Goal: Transaction & Acquisition: Purchase product/service

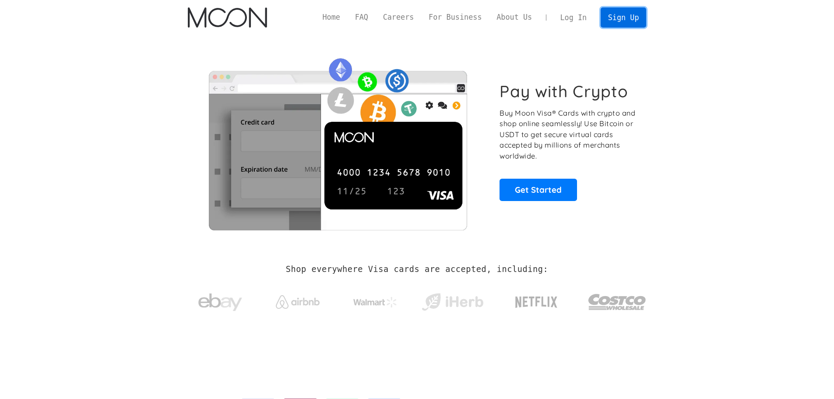
click at [619, 14] on link "Sign Up" at bounding box center [624, 17] width 46 height 20
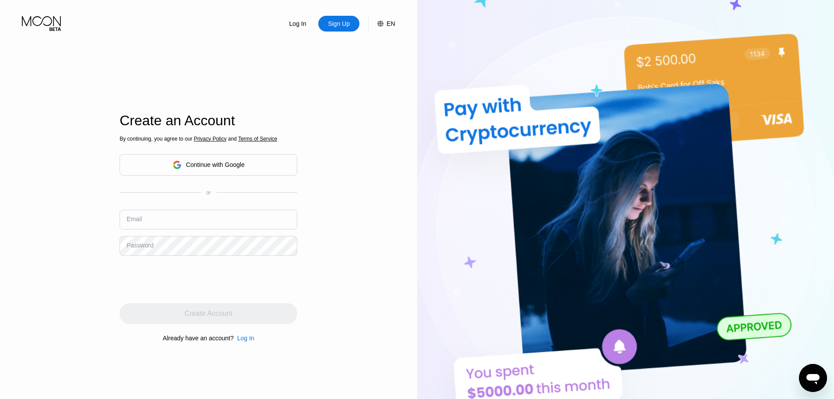
click at [204, 229] on input "text" at bounding box center [209, 220] width 178 height 20
type input "v"
paste input "bryoncastillo1931@oonmail.com"
type input "bryoncastillo1931@oonmail.com"
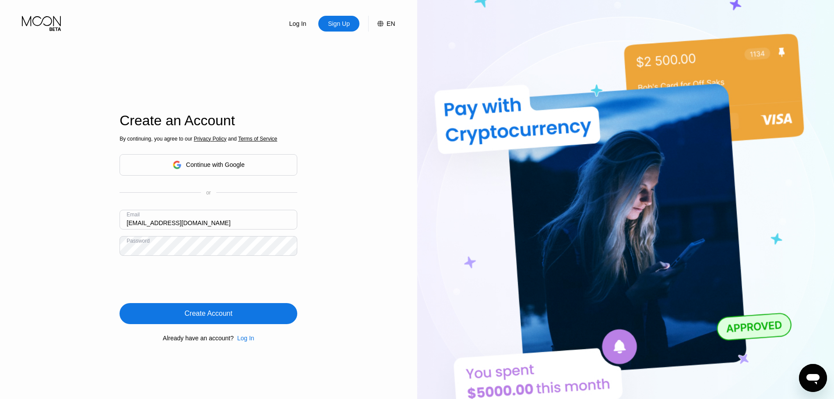
click at [224, 310] on div "Create Account" at bounding box center [209, 313] width 48 height 9
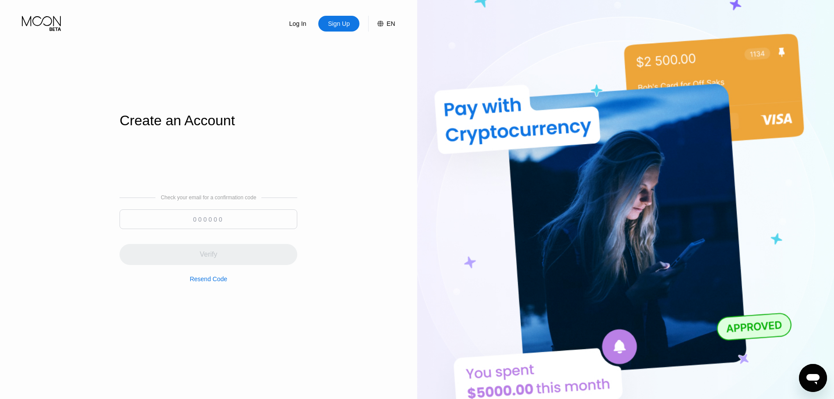
click at [201, 282] on div "Resend Code" at bounding box center [209, 278] width 38 height 7
click at [292, 23] on div "Log In" at bounding box center [298, 23] width 19 height 9
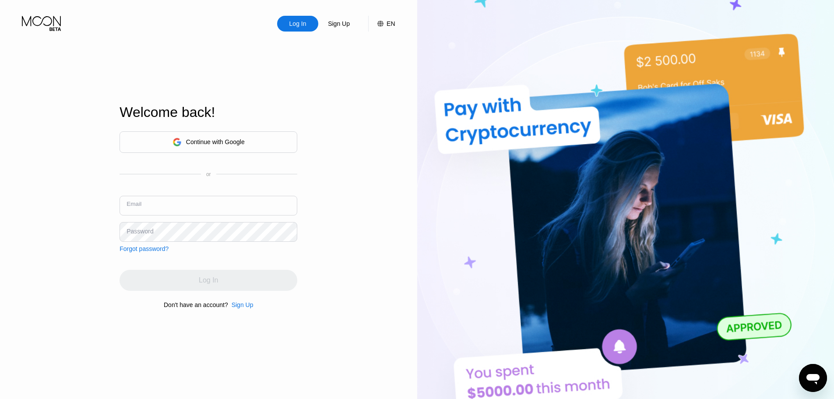
click at [181, 209] on input "text" at bounding box center [209, 206] width 178 height 20
paste input "[EMAIL_ADDRESS][DOMAIN_NAME]"
type input "[EMAIL_ADDRESS][DOMAIN_NAME]"
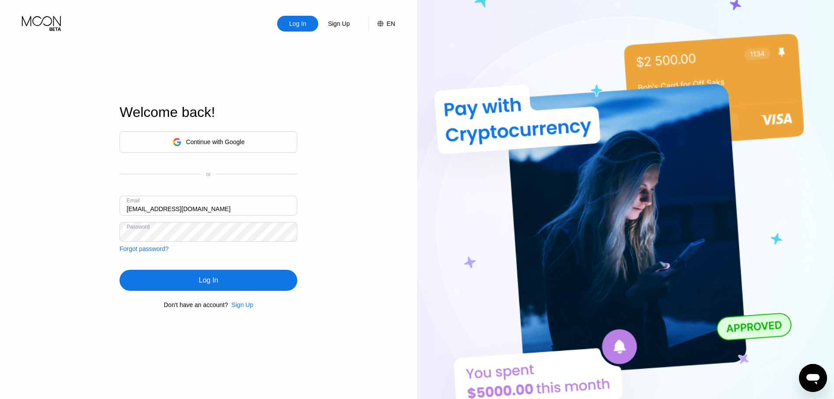
click at [273, 278] on div "Log In" at bounding box center [209, 280] width 178 height 21
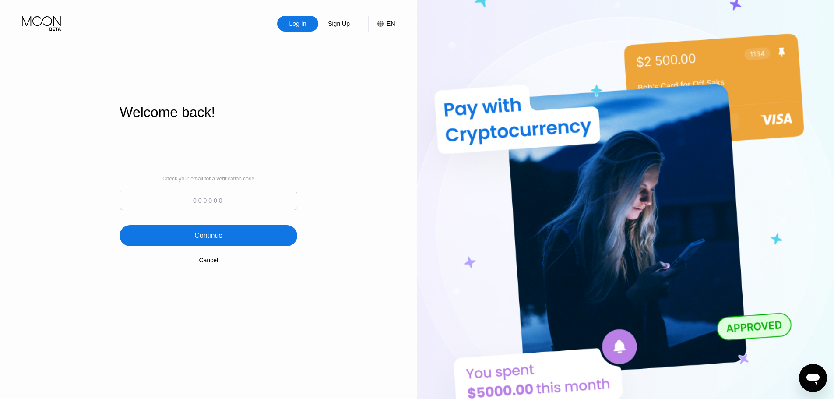
click at [274, 204] on input at bounding box center [209, 200] width 178 height 20
paste input "605977"
type input "605977"
click at [245, 254] on div "Check your email for a verification code 605977 Continue Cancel" at bounding box center [209, 220] width 178 height 178
click at [244, 240] on div "Continue" at bounding box center [209, 235] width 178 height 21
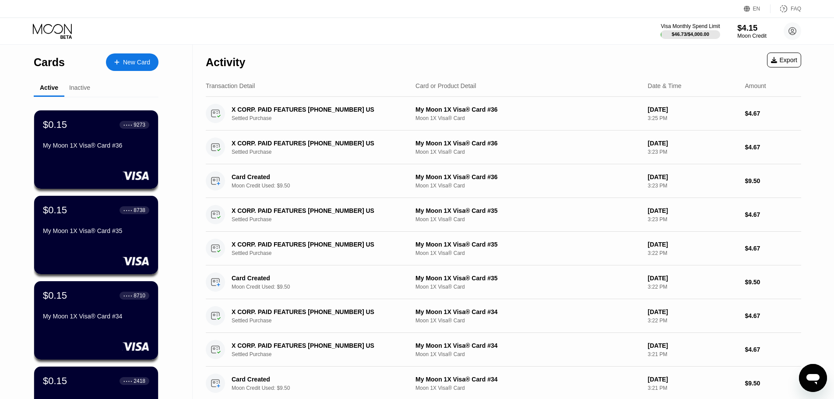
click at [753, 27] on div "$4.15" at bounding box center [751, 27] width 29 height 9
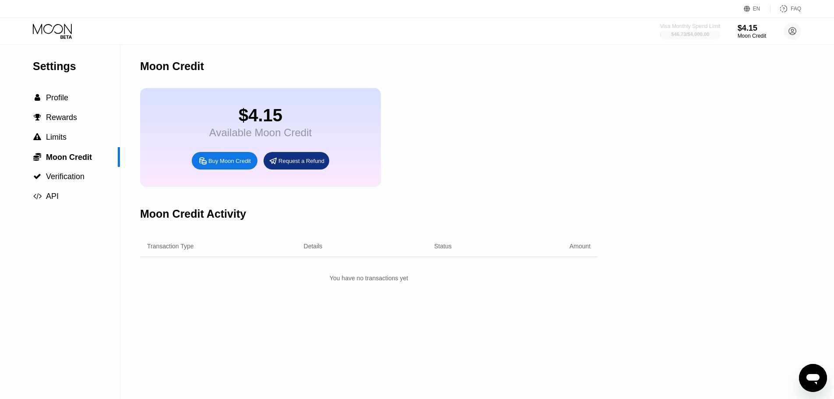
click at [692, 32] on div "$46.73 / $4,000.00" at bounding box center [690, 34] width 38 height 5
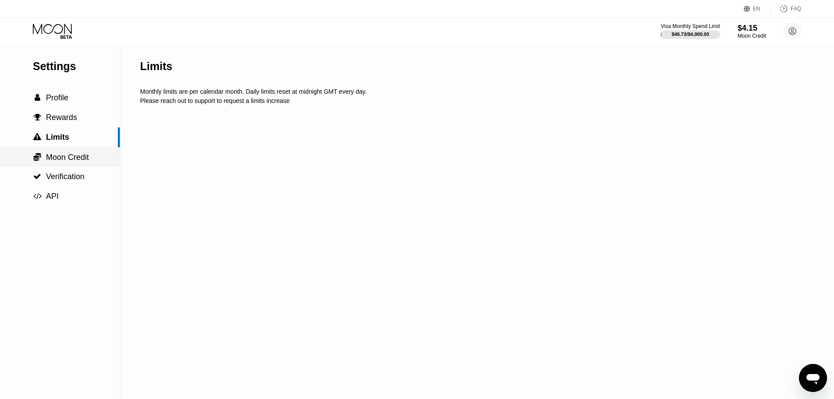
click at [61, 158] on span "Moon Credit" at bounding box center [67, 157] width 43 height 9
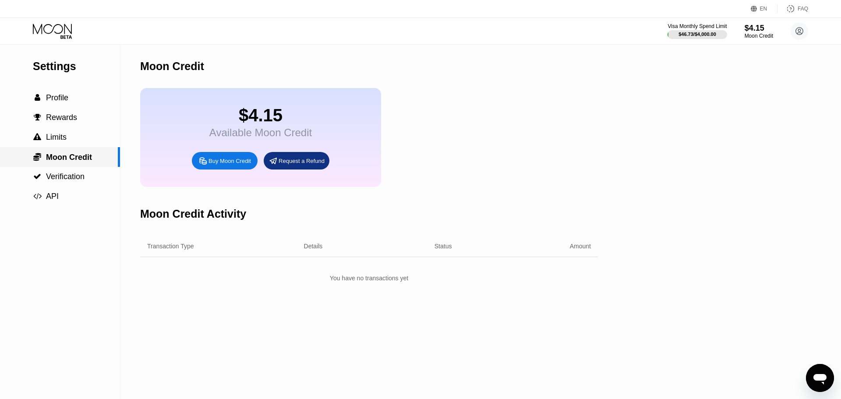
click at [56, 145] on div " Limits" at bounding box center [60, 137] width 120 height 20
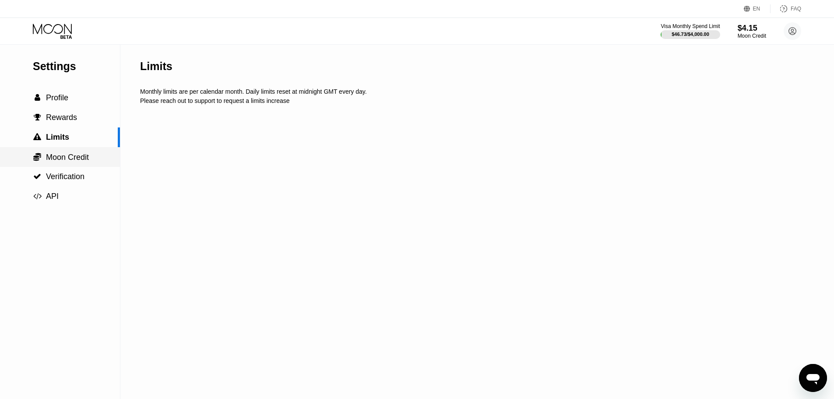
click at [60, 165] on div " Moon Credit" at bounding box center [60, 157] width 120 height 20
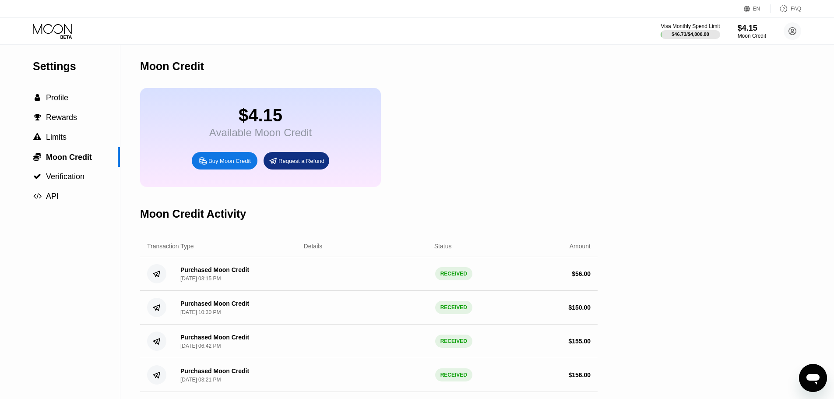
click at [213, 165] on div "Buy Moon Credit" at bounding box center [229, 160] width 42 height 7
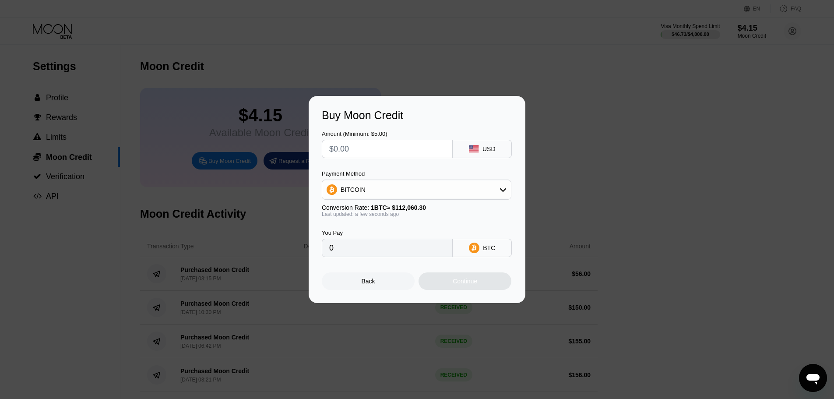
drag, startPoint x: 378, startPoint y: 145, endPoint x: 380, endPoint y: 140, distance: 5.4
click at [378, 144] on input "text" at bounding box center [387, 149] width 116 height 18
type input "$1"
type input "0.00000893"
type input "$11"
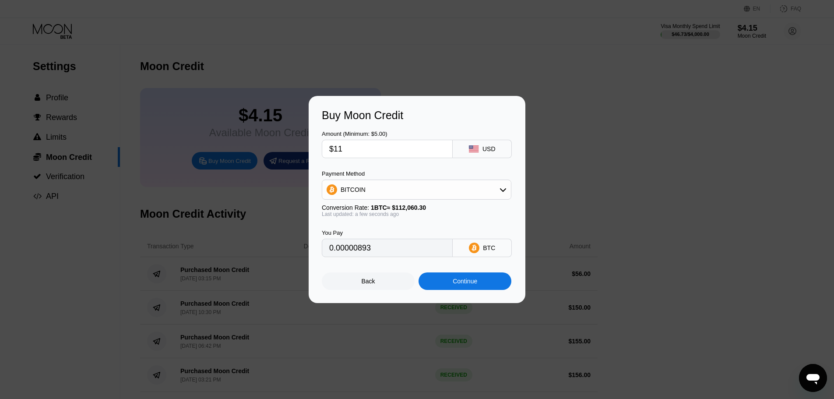
type input "0.00009817"
type input "$112"
type input "0.00099947"
type input "$112"
click at [389, 186] on div "BITCOIN" at bounding box center [416, 190] width 189 height 18
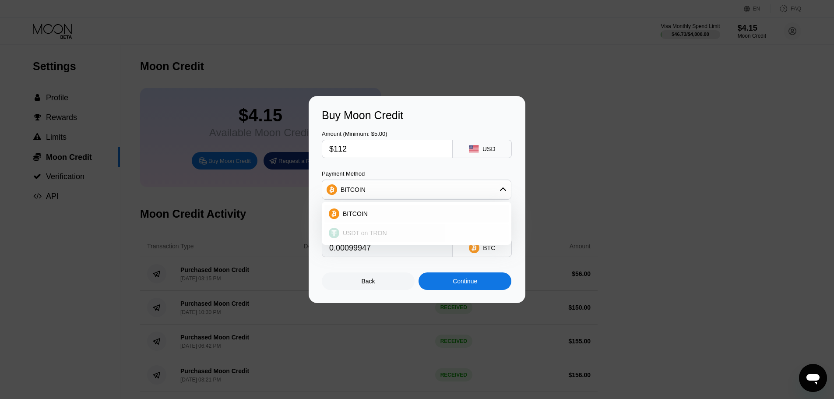
click at [371, 234] on span "USDT on TRON" at bounding box center [365, 232] width 44 height 7
type input "113.13"
click at [470, 281] on div "Continue" at bounding box center [465, 281] width 25 height 7
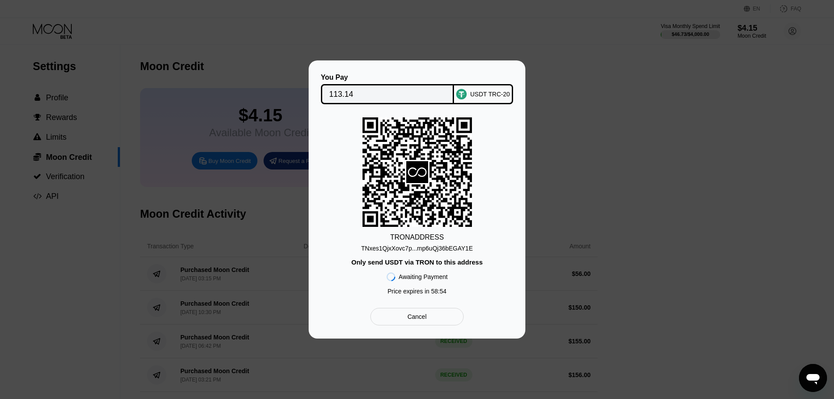
click at [405, 245] on div "TNxes1QjxXovc7p...mp6uQj36bEGAY1E" at bounding box center [417, 248] width 112 height 7
drag, startPoint x: 349, startPoint y: 90, endPoint x: 205, endPoint y: 149, distance: 155.3
click at [349, 90] on input "113.14" at bounding box center [387, 94] width 117 height 18
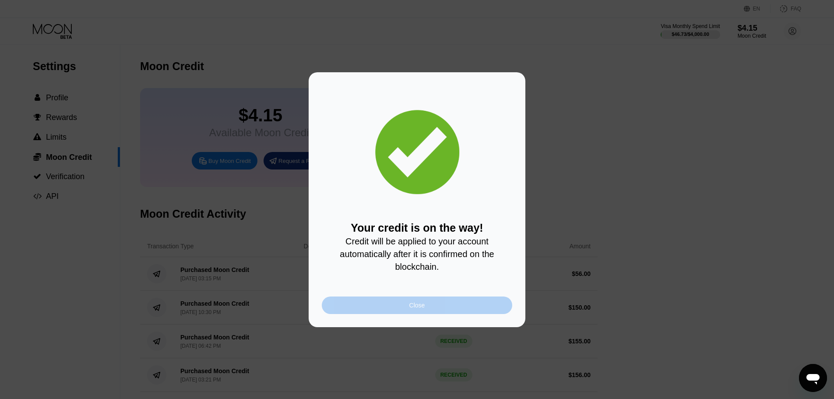
click at [412, 309] on div "Close" at bounding box center [417, 305] width 16 height 7
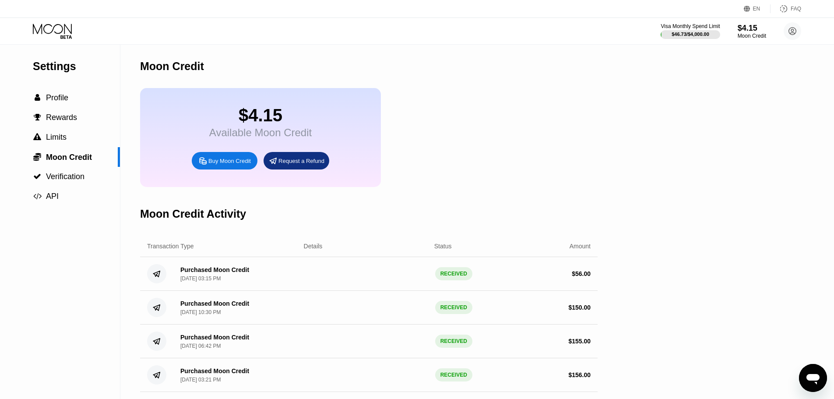
click at [68, 32] on icon at bounding box center [53, 31] width 41 height 15
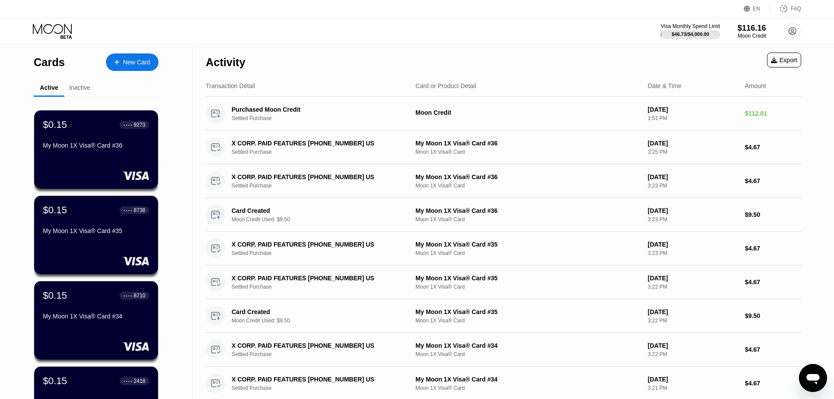
click at [60, 29] on icon at bounding box center [53, 31] width 41 height 15
click at [150, 67] on div "New Card" at bounding box center [132, 62] width 53 height 18
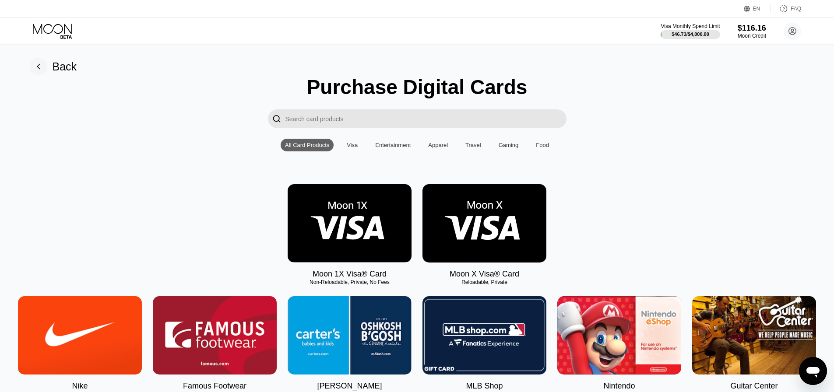
click at [358, 234] on img at bounding box center [350, 223] width 124 height 78
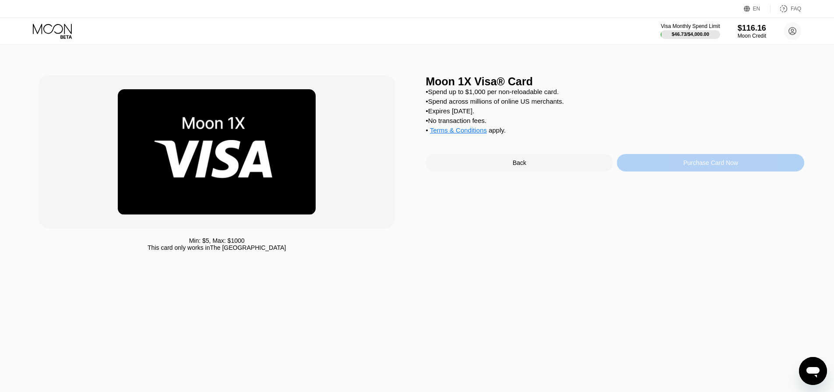
click at [657, 164] on div "Purchase Card Now" at bounding box center [710, 163] width 187 height 18
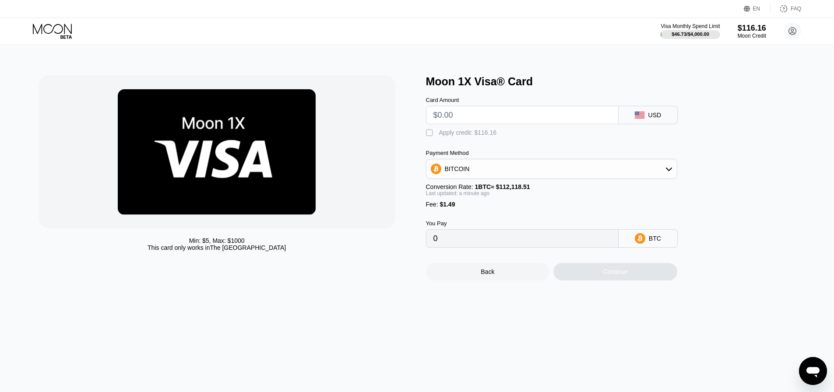
click at [491, 120] on input "text" at bounding box center [522, 115] width 178 height 18
type input "$9"
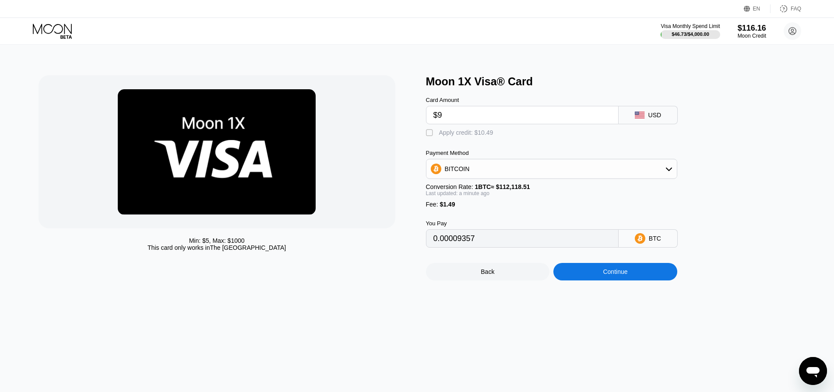
type input "0.00009357"
type input "$9.5"
type input "0.00009803"
type input "$9.5"
click at [478, 133] on div "Apply credit: $10.99" at bounding box center [466, 132] width 54 height 7
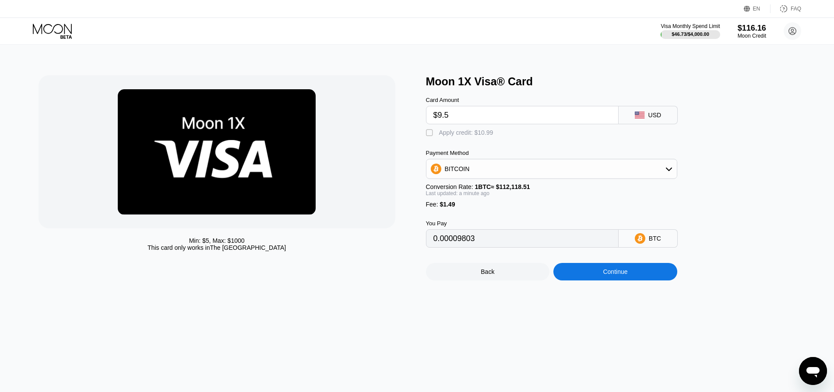
type input "0"
click at [585, 281] on div "Continue" at bounding box center [615, 272] width 124 height 18
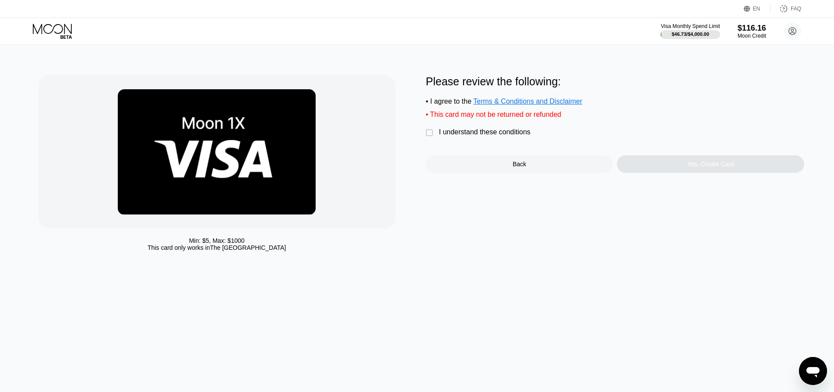
click at [460, 136] on div "I understand these conditions" at bounding box center [485, 132] width 92 height 8
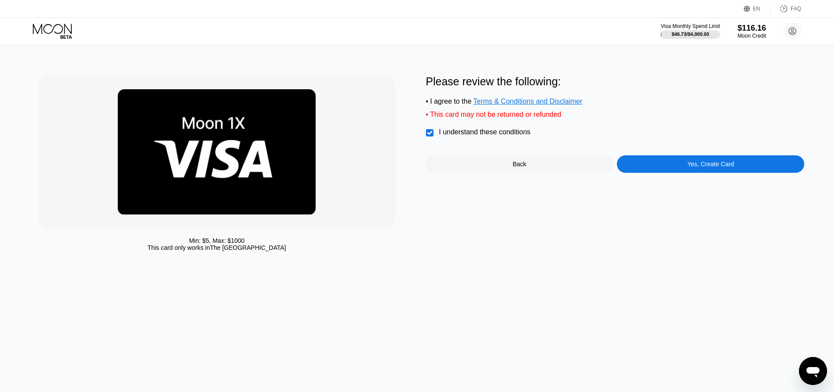
click at [669, 168] on div "Yes, Create Card" at bounding box center [710, 164] width 187 height 18
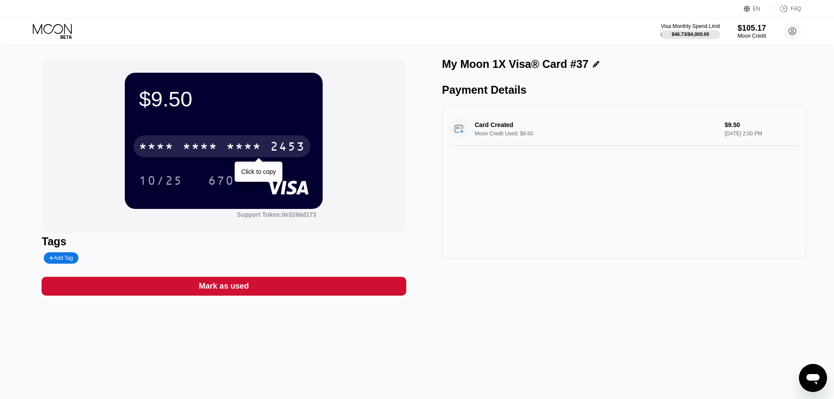
click at [230, 142] on div "* * * *" at bounding box center [243, 148] width 35 height 14
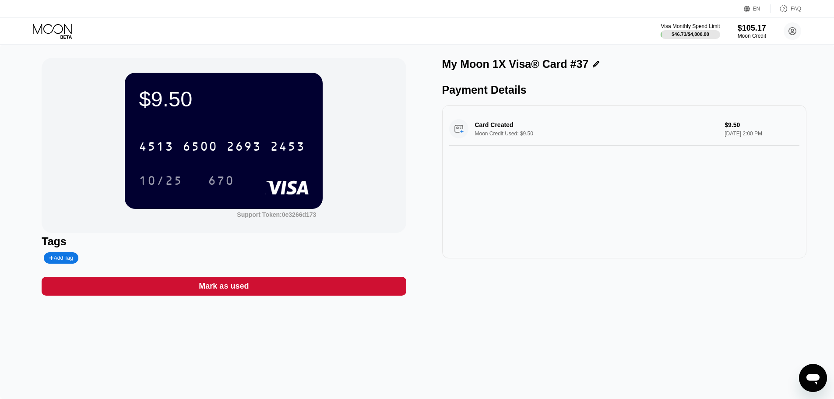
click at [65, 35] on icon at bounding box center [65, 37] width 11 height 4
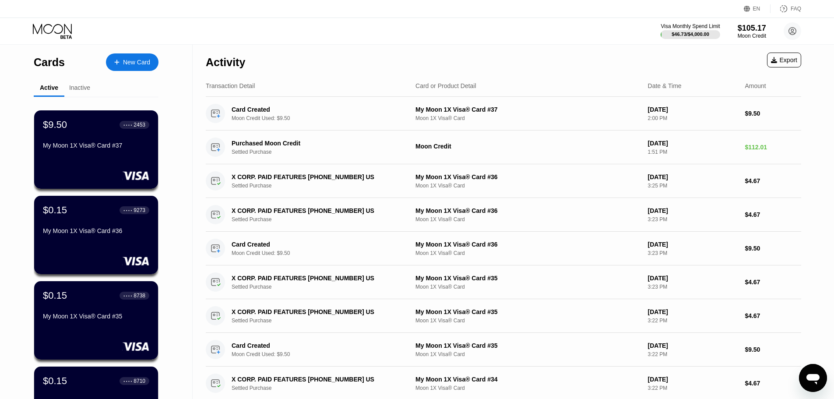
click at [144, 64] on div "New Card" at bounding box center [136, 62] width 27 height 7
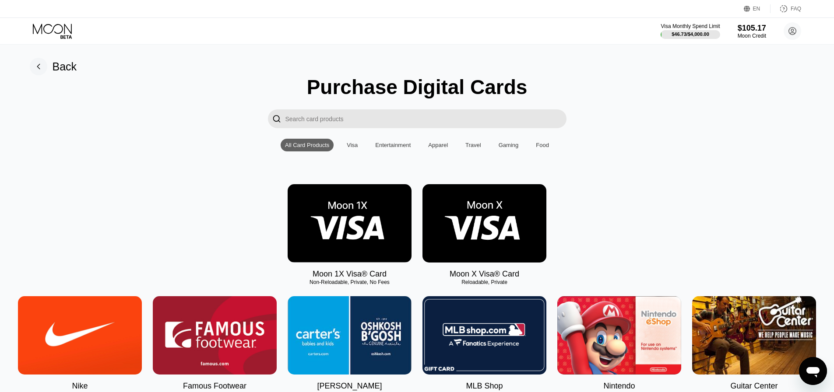
click at [343, 214] on img at bounding box center [350, 223] width 124 height 78
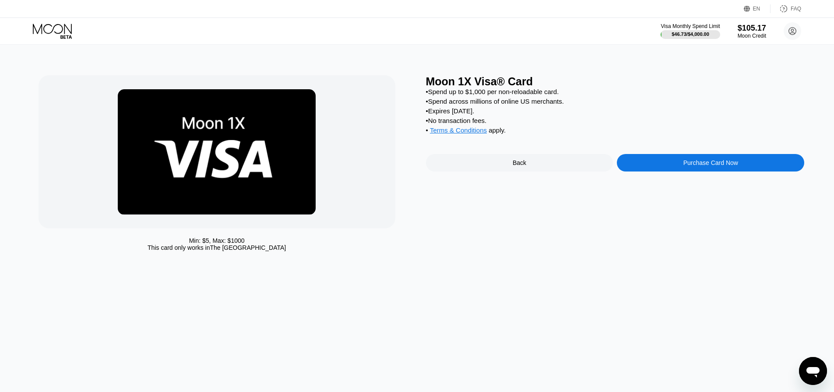
click at [684, 162] on div "Moon 1X Visa® Card • Spend up to $1,000 per non-reloadable card. • Spend across…" at bounding box center [615, 165] width 379 height 180
click at [675, 171] on div "Purchase Card Now" at bounding box center [710, 163] width 187 height 18
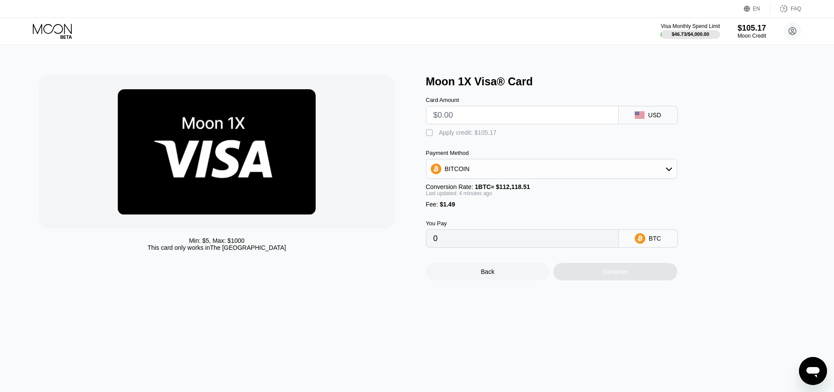
click at [479, 120] on input "text" at bounding box center [522, 115] width 178 height 18
type input "$9"
type input "0.00009356"
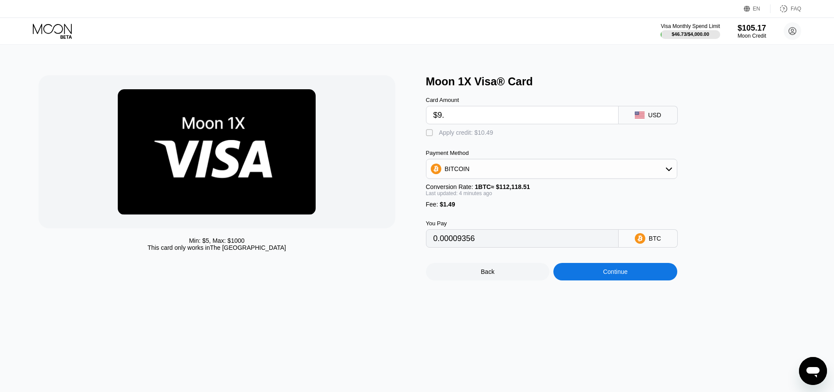
type input "$9.5"
type input "0.00009802"
type input "$9.5"
click at [480, 129] on div " Apply credit: $10.99" at bounding box center [566, 130] width 280 height 13
click at [479, 133] on div "Apply credit: $10.99" at bounding box center [466, 132] width 54 height 7
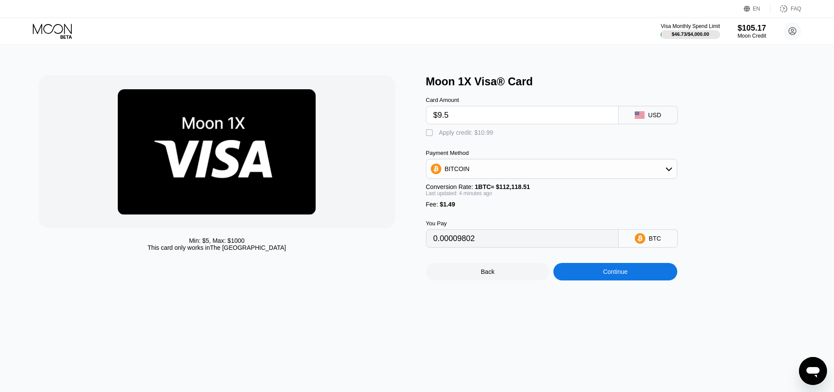
type input "0"
click at [598, 279] on div "Continue" at bounding box center [615, 272] width 124 height 18
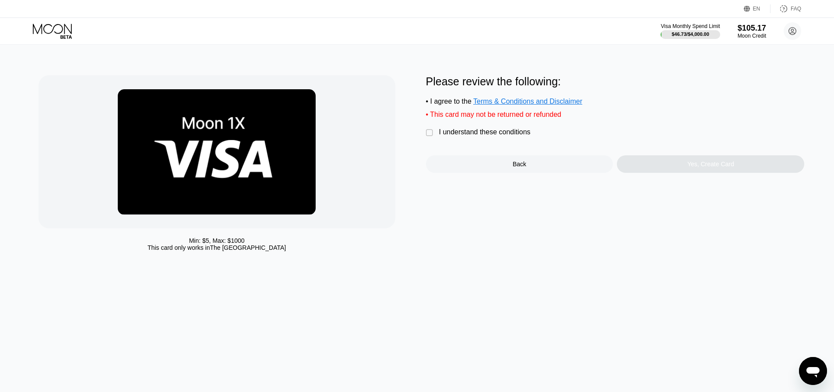
click at [492, 136] on div "I understand these conditions" at bounding box center [485, 132] width 92 height 8
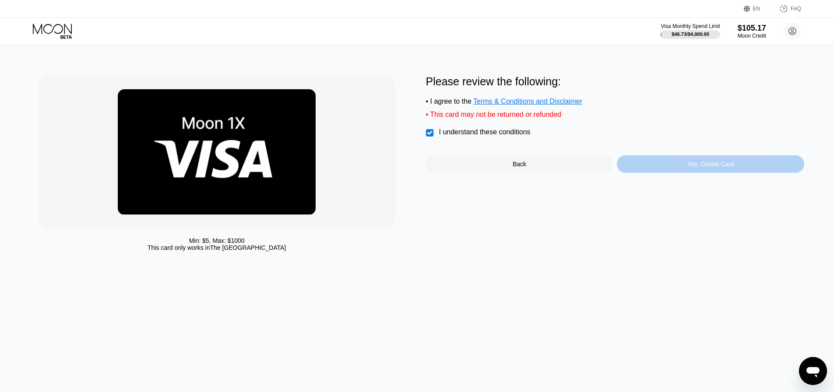
click at [691, 163] on div "Yes, Create Card" at bounding box center [710, 164] width 187 height 18
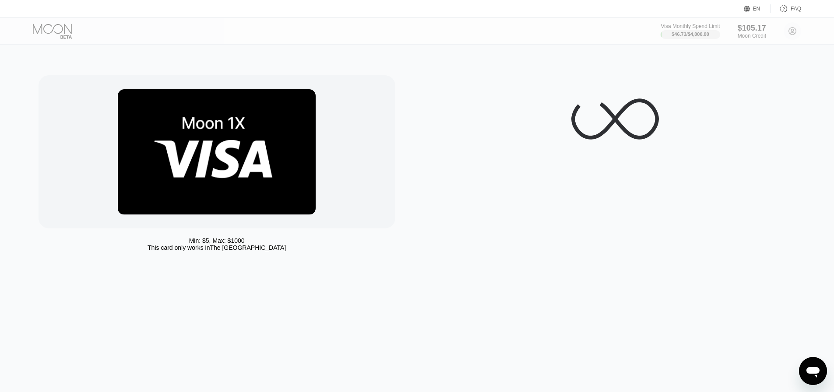
click at [693, 170] on div at bounding box center [615, 165] width 379 height 180
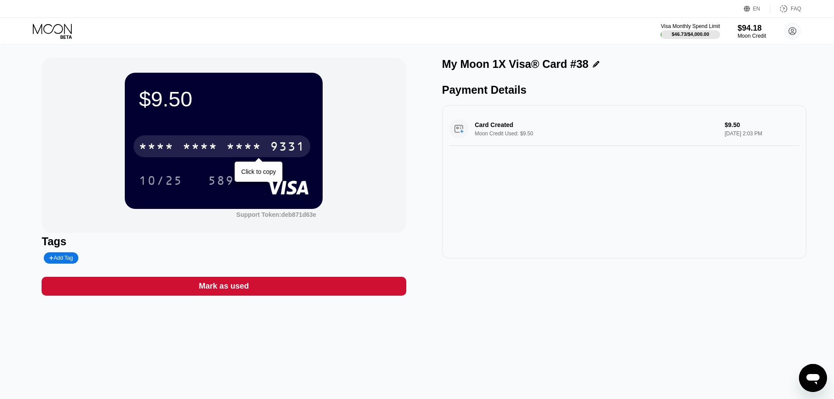
click at [194, 147] on div "* * * *" at bounding box center [200, 148] width 35 height 14
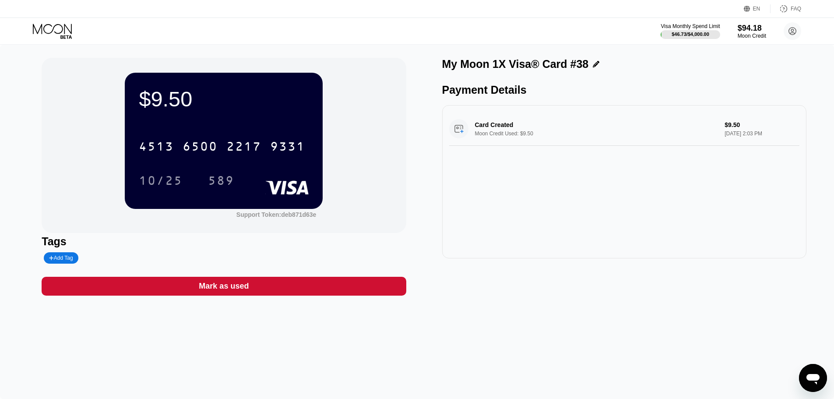
click at [29, 11] on div "EN Language Select an item Save FAQ" at bounding box center [417, 9] width 834 height 18
click at [53, 24] on icon at bounding box center [53, 31] width 41 height 15
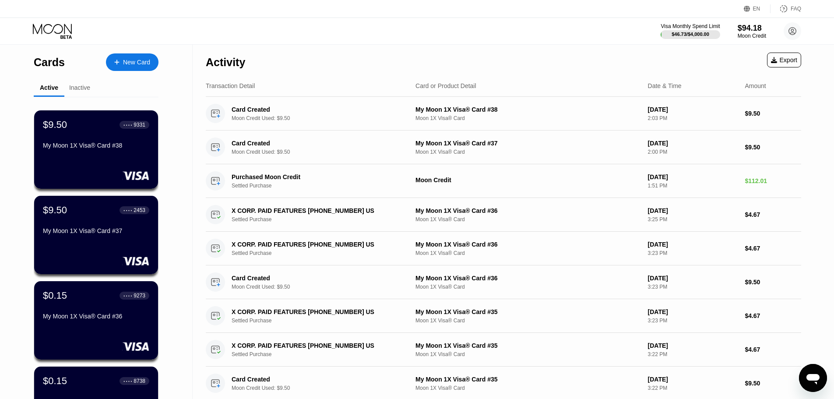
click at [114, 69] on div "New Card" at bounding box center [132, 62] width 53 height 18
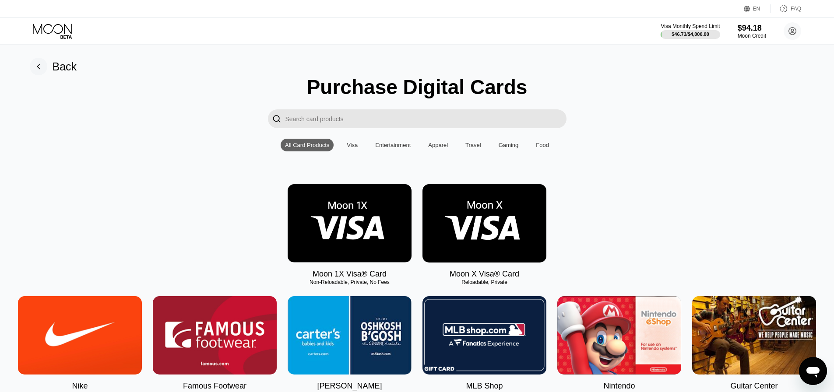
click at [342, 217] on img at bounding box center [350, 223] width 124 height 78
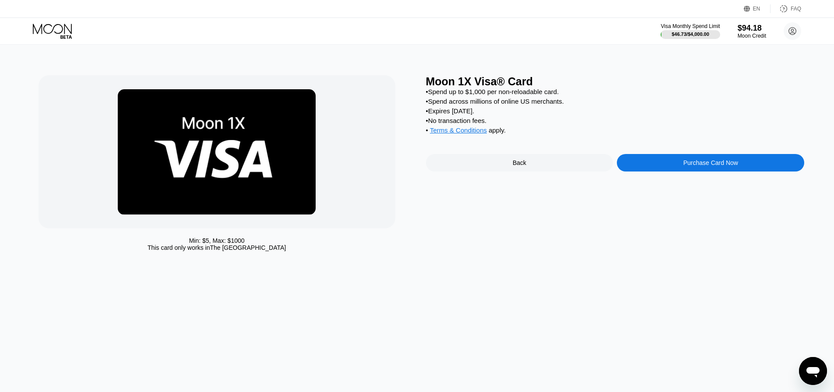
click at [662, 172] on div "Purchase Card Now" at bounding box center [710, 163] width 187 height 18
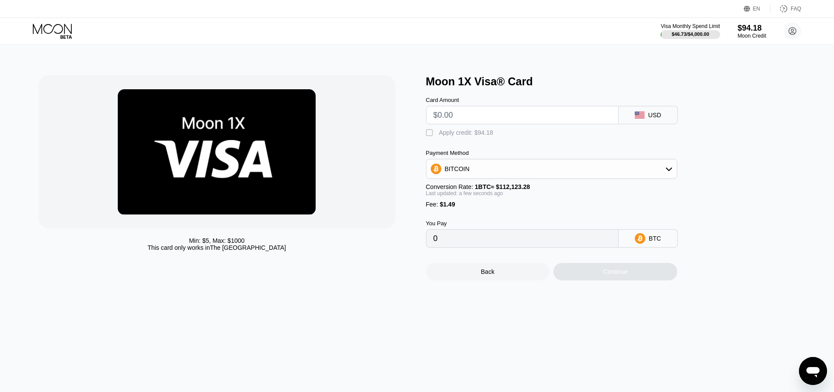
click at [491, 122] on input "text" at bounding box center [522, 115] width 178 height 18
type input "$9"
type input "0.00009356"
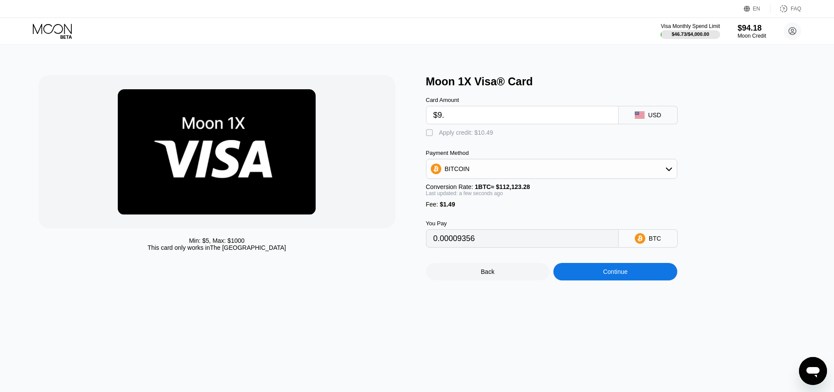
type input "$9.5"
type input "0.00009802"
type input "$9.5"
click at [474, 136] on div "Apply credit: $10.99" at bounding box center [466, 132] width 54 height 7
type input "0"
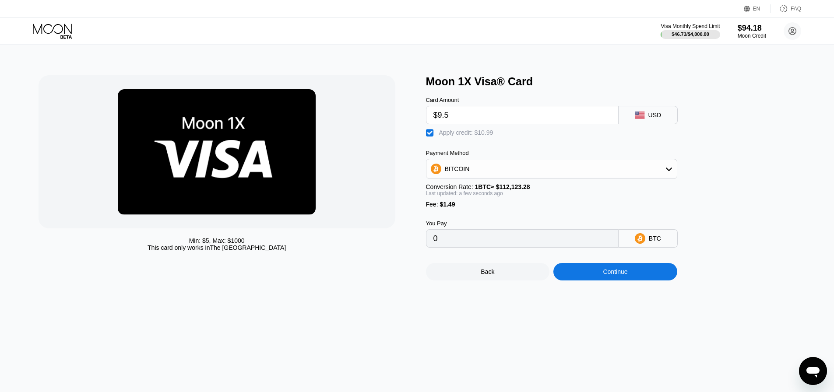
drag, startPoint x: 608, startPoint y: 266, endPoint x: 609, endPoint y: 279, distance: 13.6
click at [608, 267] on div "Back Continue" at bounding box center [566, 264] width 280 height 33
click at [609, 275] on div "Continue" at bounding box center [615, 271] width 25 height 7
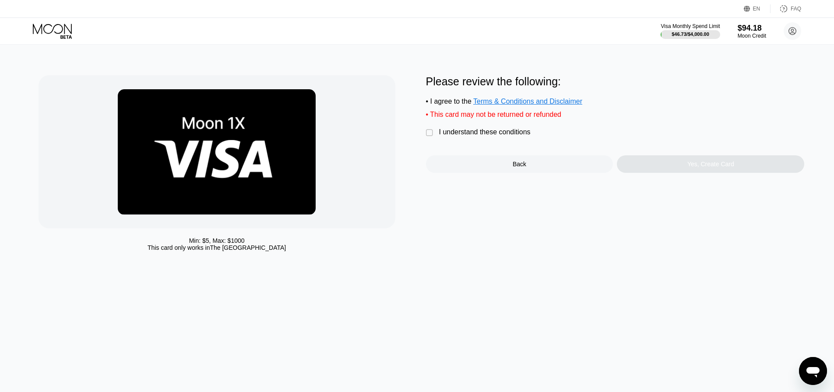
click at [475, 136] on div "I understand these conditions" at bounding box center [485, 132] width 92 height 8
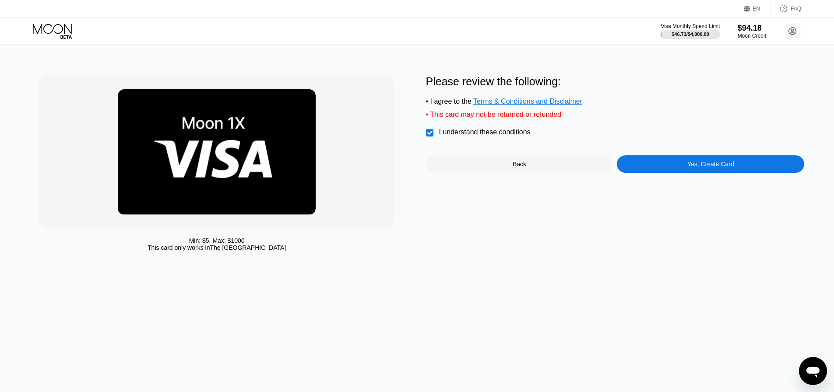
click at [664, 170] on div "Yes, Create Card" at bounding box center [710, 164] width 187 height 18
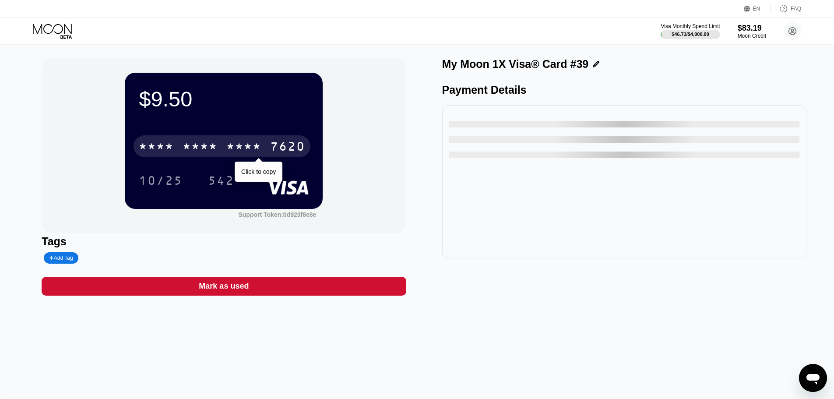
click at [262, 156] on div "* * * * * * * * * * * * 7620" at bounding box center [222, 146] width 177 height 22
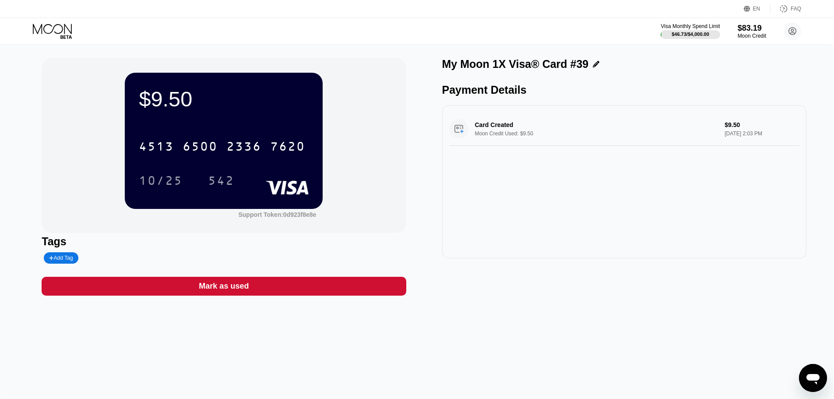
click at [50, 29] on icon at bounding box center [53, 31] width 41 height 15
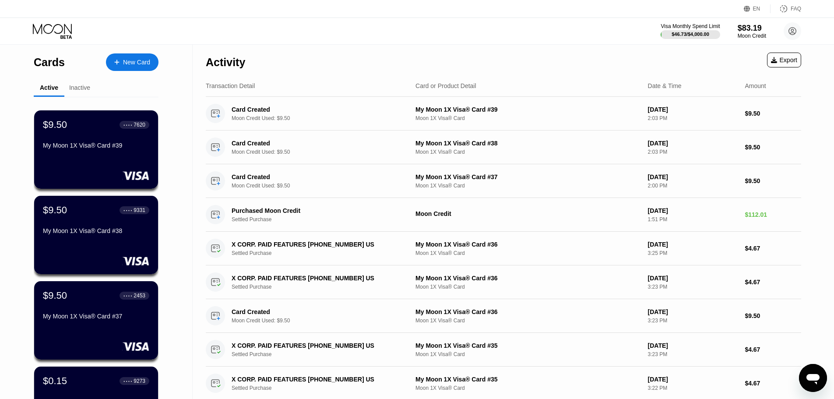
click at [141, 66] on div "New Card" at bounding box center [132, 62] width 53 height 18
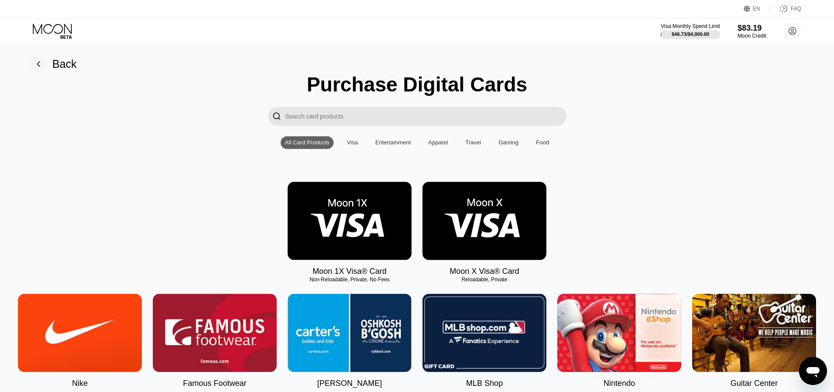
click at [365, 250] on img at bounding box center [350, 221] width 124 height 78
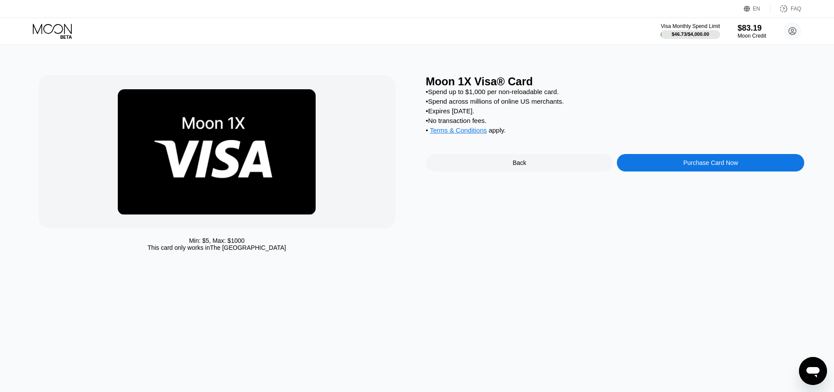
click at [667, 172] on div "Purchase Card Now" at bounding box center [710, 163] width 187 height 18
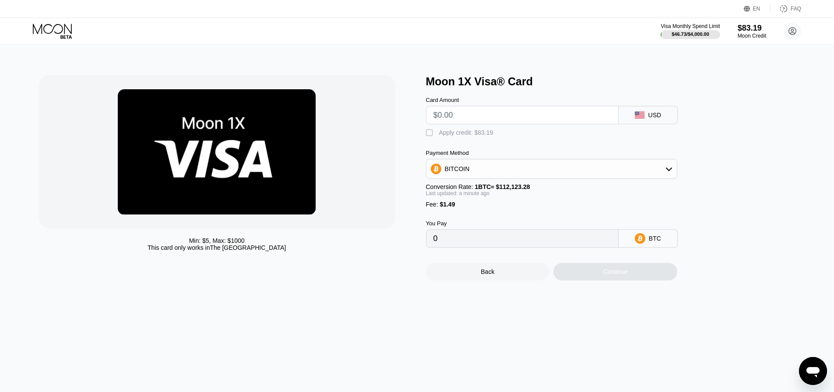
click at [474, 124] on input "text" at bounding box center [522, 115] width 178 height 18
type input "$9"
type input "0.00009356"
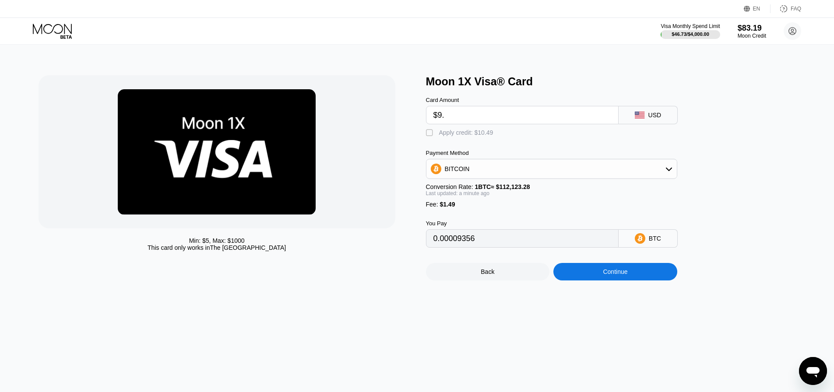
type input "$9.5"
type input "0.00009802"
type input "$9.5"
click at [469, 141] on div "Card Amount $9.5 USD  Apply credit: $10.99 Payment Method BITCOIN Conversion R…" at bounding box center [566, 168] width 280 height 160
click at [470, 135] on div "Apply credit: $10.99" at bounding box center [466, 132] width 54 height 7
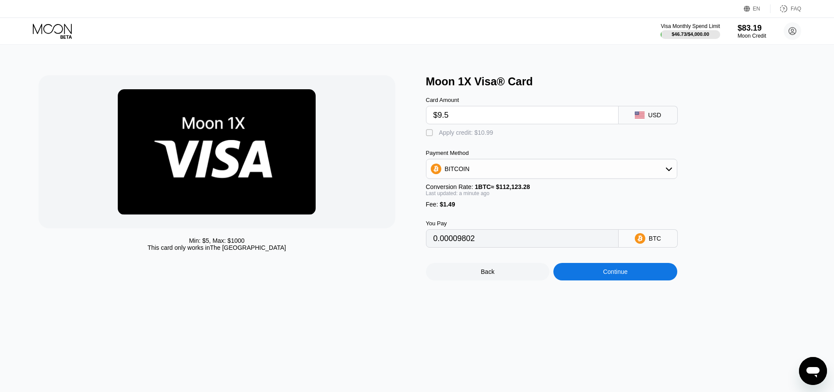
type input "0"
click at [623, 275] on div "Continue" at bounding box center [615, 271] width 25 height 7
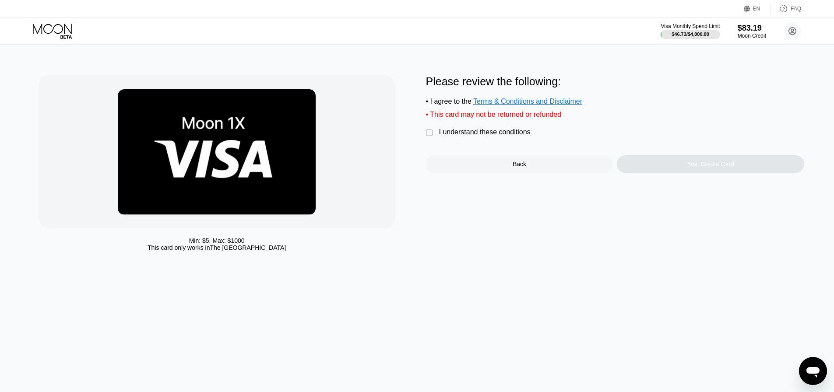
click at [482, 136] on div "I understand these conditions" at bounding box center [485, 132] width 92 height 8
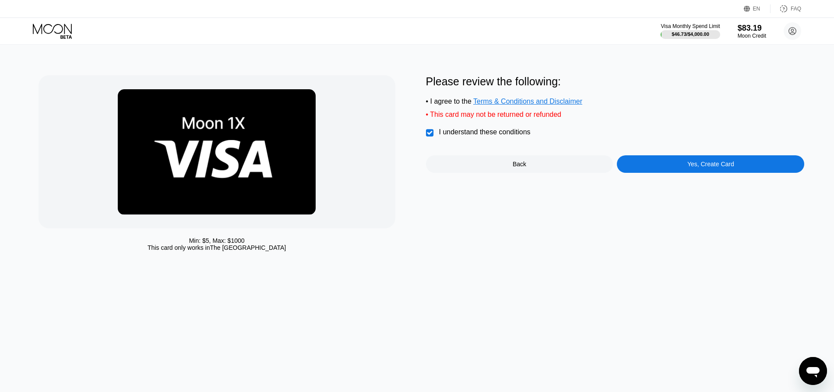
click at [658, 167] on div "Yes, Create Card" at bounding box center [710, 164] width 187 height 18
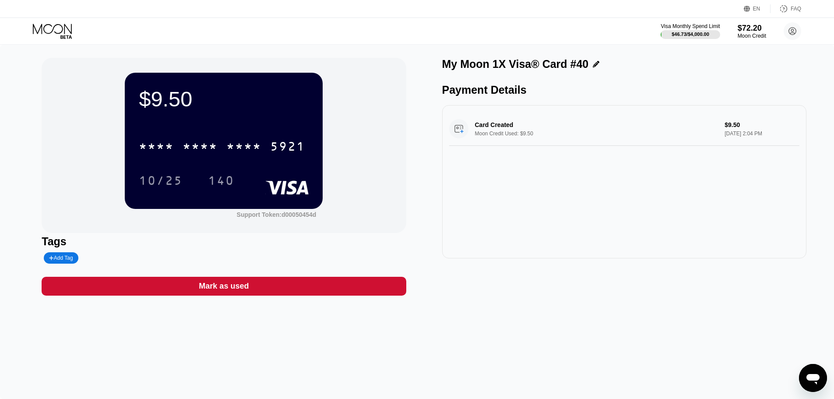
drag, startPoint x: 230, startPoint y: 154, endPoint x: 263, endPoint y: 152, distance: 32.9
click at [230, 153] on div "* * * *" at bounding box center [243, 148] width 35 height 14
click at [61, 27] on icon at bounding box center [53, 31] width 41 height 15
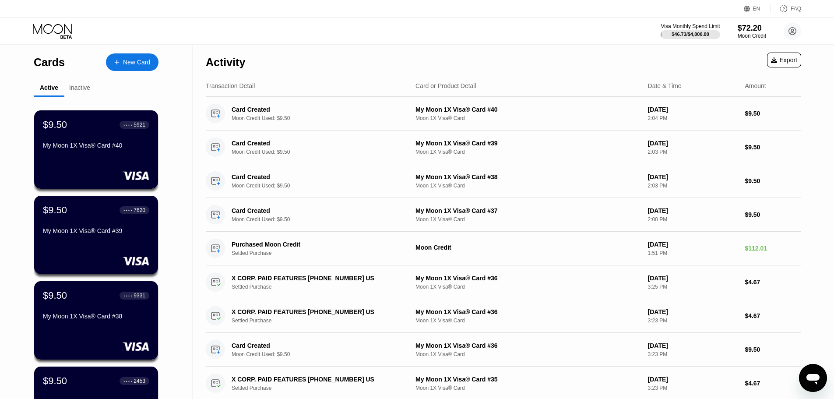
click at [144, 67] on div "New Card" at bounding box center [132, 62] width 53 height 18
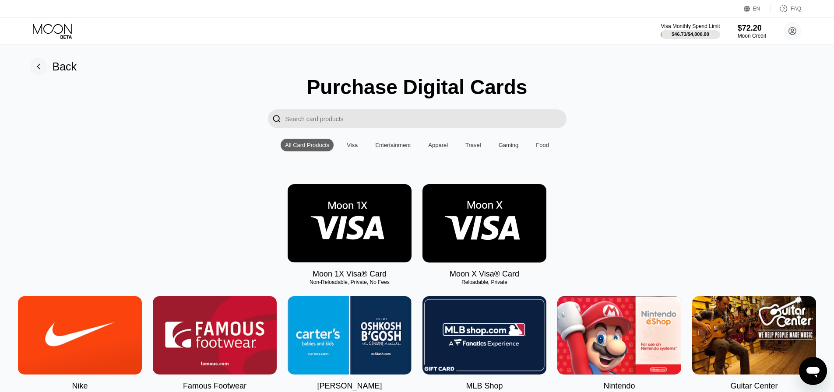
click at [360, 239] on img at bounding box center [350, 223] width 124 height 78
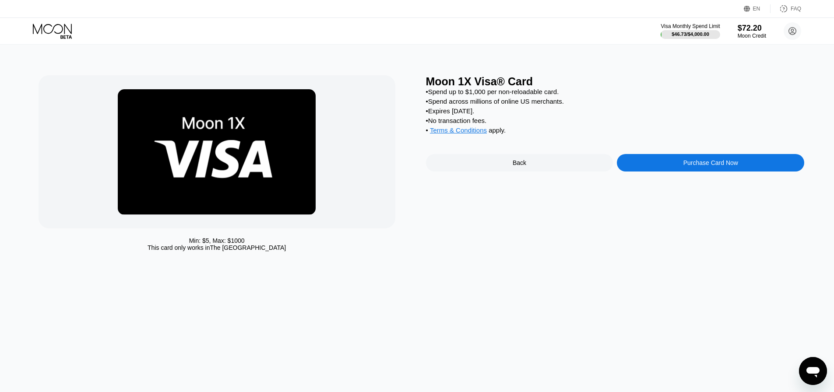
click at [667, 168] on div "Purchase Card Now" at bounding box center [710, 163] width 187 height 18
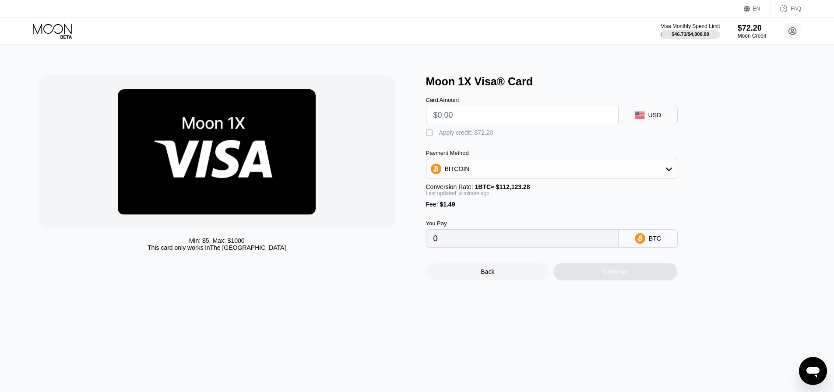
click at [443, 113] on input "text" at bounding box center [522, 115] width 178 height 18
type input "$98"
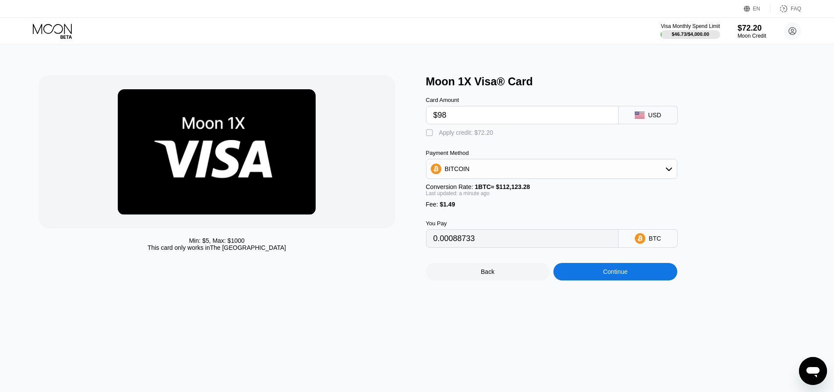
type input "0.00088733"
type input "$9"
type input "0.00009356"
type input "$9.5"
type input "0.00009802"
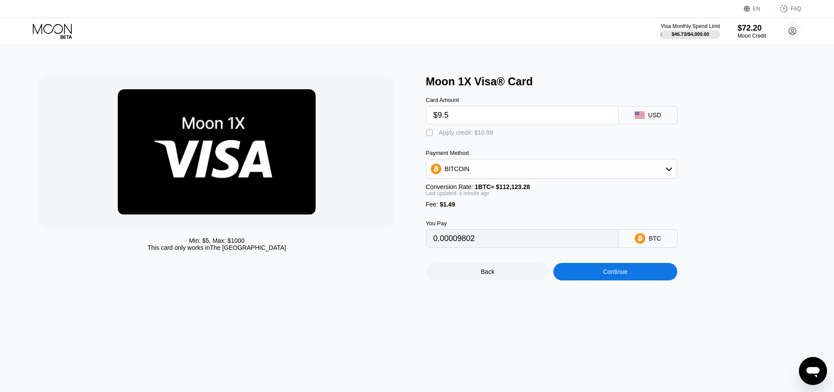
type input "$9.5"
click at [477, 136] on div "Apply credit: $10.99" at bounding box center [466, 132] width 54 height 7
type input "0"
click at [648, 289] on div "Min: $ 5 , Max: $ 1000 This card only works in The United States Moon 1X Visa® …" at bounding box center [417, 219] width 841 height 348
click at [645, 281] on div "Continue" at bounding box center [615, 272] width 124 height 18
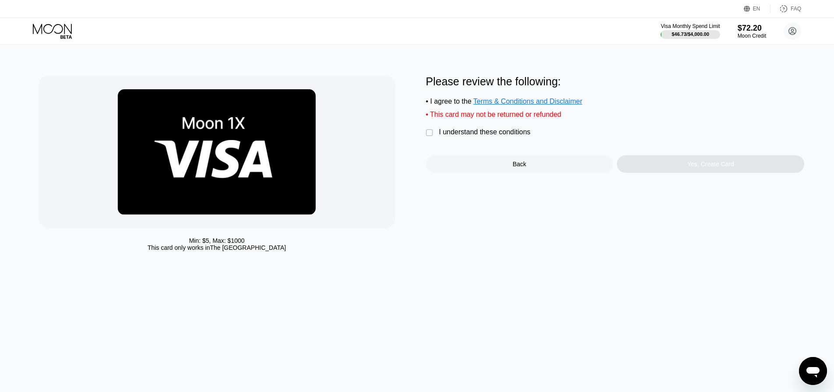
click at [488, 136] on div "I understand these conditions" at bounding box center [485, 132] width 92 height 8
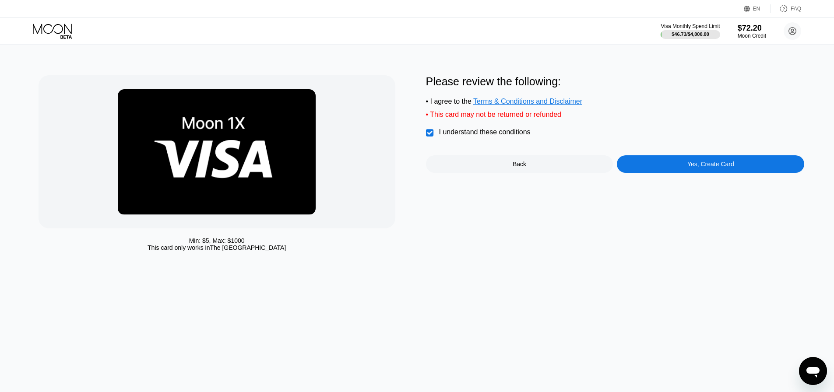
click at [679, 172] on div "Yes, Create Card" at bounding box center [710, 164] width 187 height 18
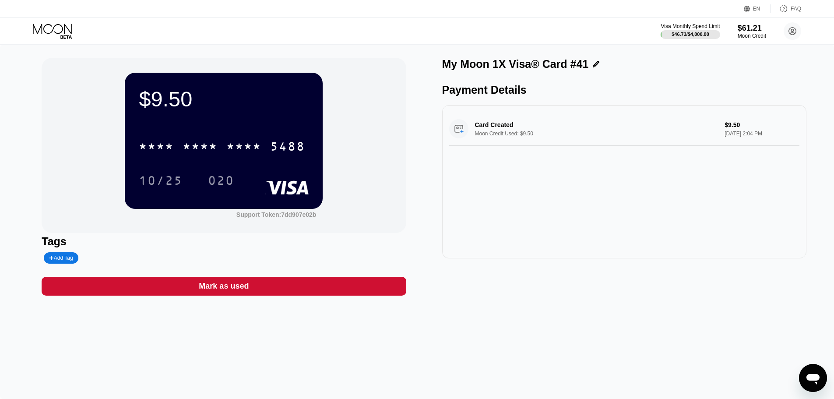
click at [229, 156] on div "* * * * * * * * * * * * 5488" at bounding box center [222, 146] width 177 height 22
click at [71, 28] on icon at bounding box center [53, 31] width 41 height 15
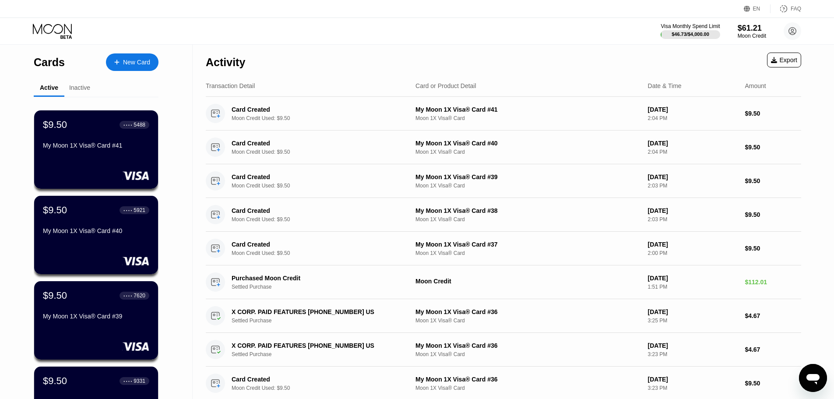
click at [138, 76] on div "Cards New Card Active Inactive $9.50 ● ● ● ● 5488 My Moon 1X Visa® Card #41 $9.…" at bounding box center [96, 311] width 125 height 533
click at [137, 68] on div "New Card" at bounding box center [132, 62] width 53 height 18
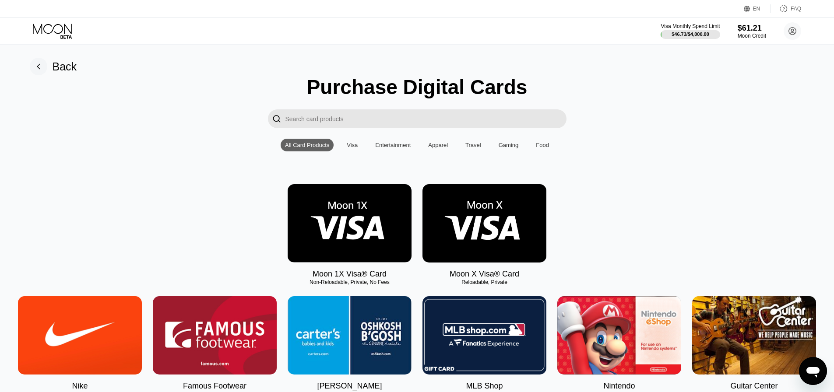
click at [373, 245] on img at bounding box center [350, 223] width 124 height 78
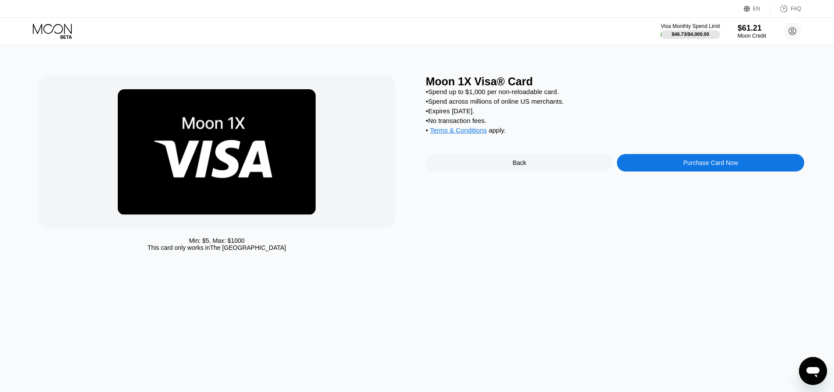
click at [679, 164] on div "Purchase Card Now" at bounding box center [710, 163] width 187 height 18
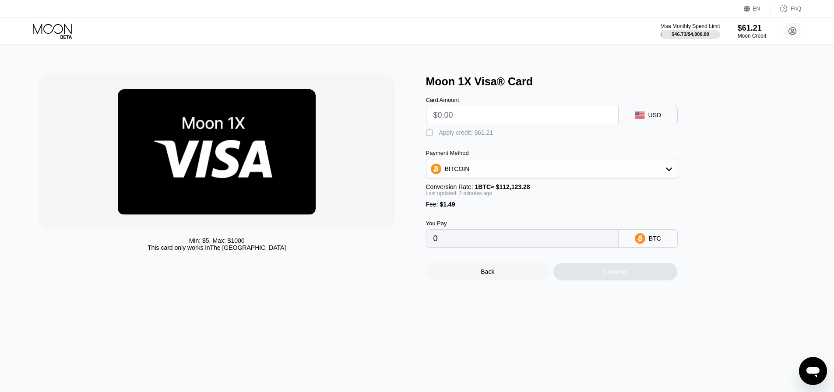
click at [508, 121] on input "text" at bounding box center [522, 115] width 178 height 18
type input "$9"
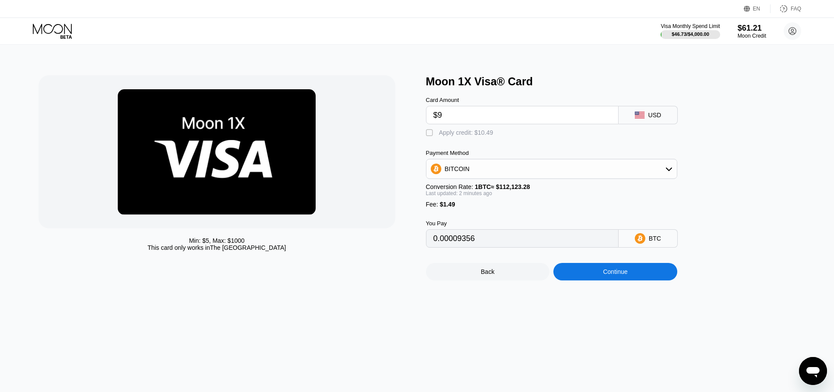
type input "0.00009356"
type input "$9.5"
type input "0.00009802"
type input "$9.5"
click at [465, 136] on div "Apply credit: $10.99" at bounding box center [466, 132] width 54 height 7
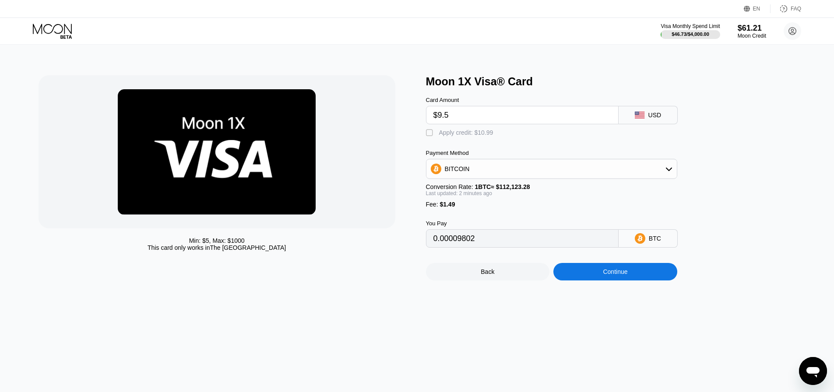
type input "0"
click at [632, 281] on div "Continue" at bounding box center [615, 272] width 124 height 18
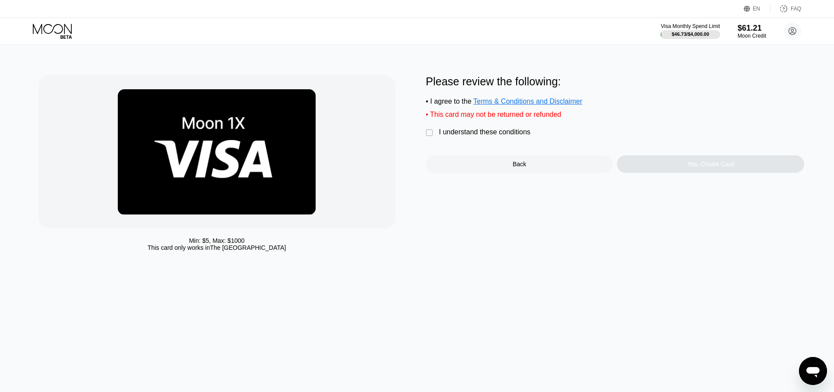
click at [503, 134] on div "I understand these conditions" at bounding box center [485, 132] width 92 height 8
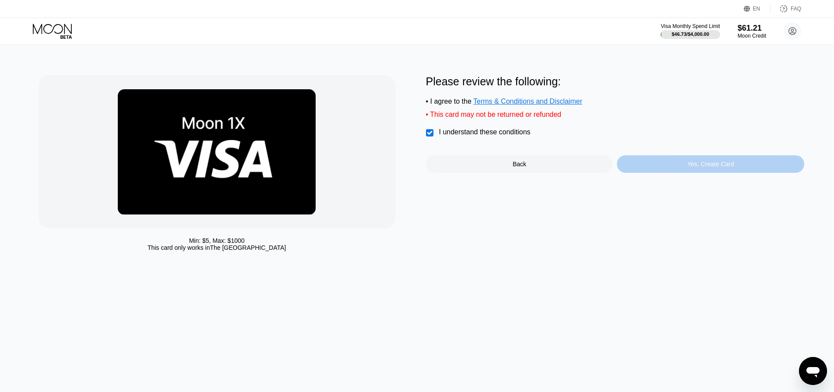
click at [653, 172] on div "Yes, Create Card" at bounding box center [710, 164] width 187 height 18
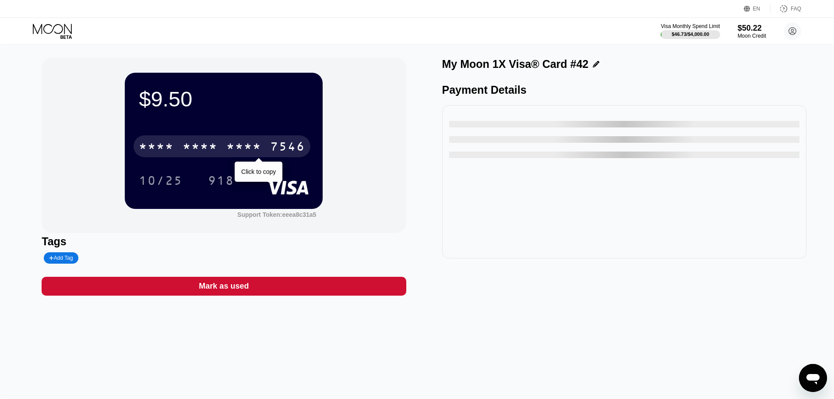
drag, startPoint x: 247, startPoint y: 155, endPoint x: 281, endPoint y: 156, distance: 34.2
click at [245, 155] on div "* * * *" at bounding box center [243, 148] width 35 height 14
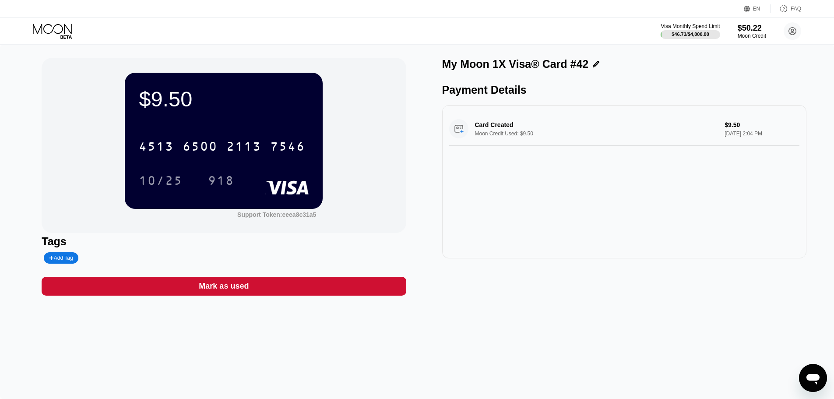
click at [63, 25] on icon at bounding box center [53, 31] width 41 height 15
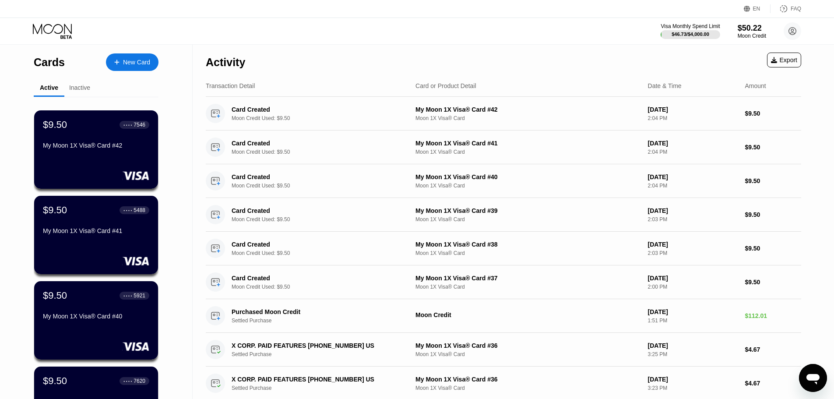
click at [123, 60] on div "New Card" at bounding box center [136, 62] width 27 height 7
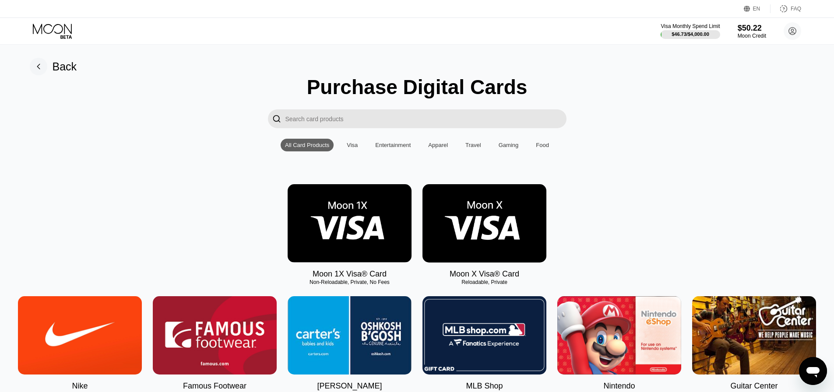
click at [379, 222] on img at bounding box center [350, 223] width 124 height 78
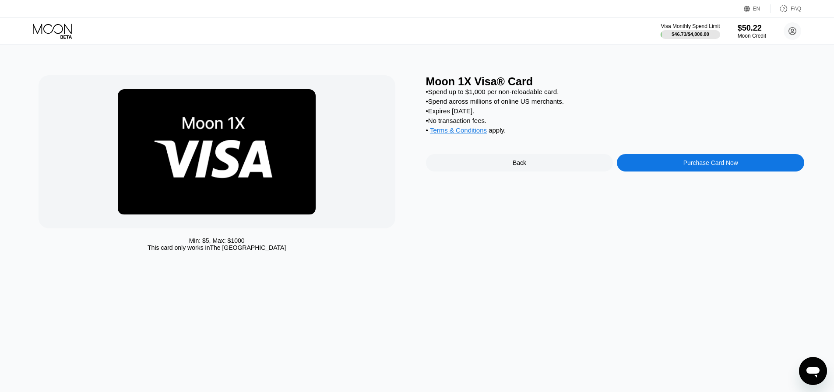
click at [651, 172] on div "Purchase Card Now" at bounding box center [710, 163] width 187 height 18
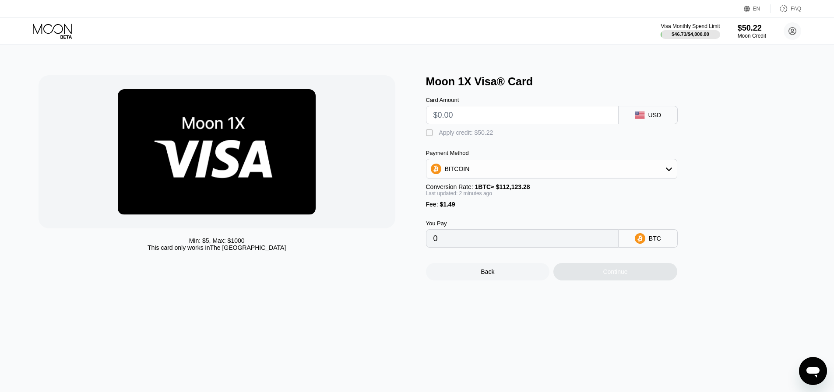
click at [483, 124] on input "text" at bounding box center [522, 115] width 178 height 18
type input "$9"
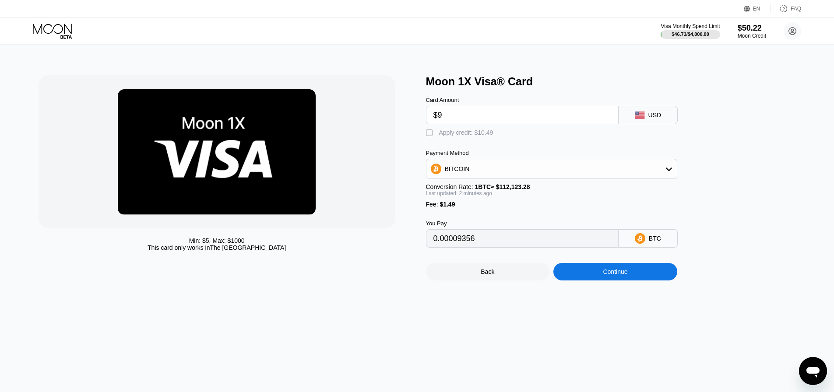
type input "0.00009356"
type input "$9.5"
type input "0.00009802"
type input "$9.5"
click at [473, 136] on div "Apply credit: $10.99" at bounding box center [466, 132] width 54 height 7
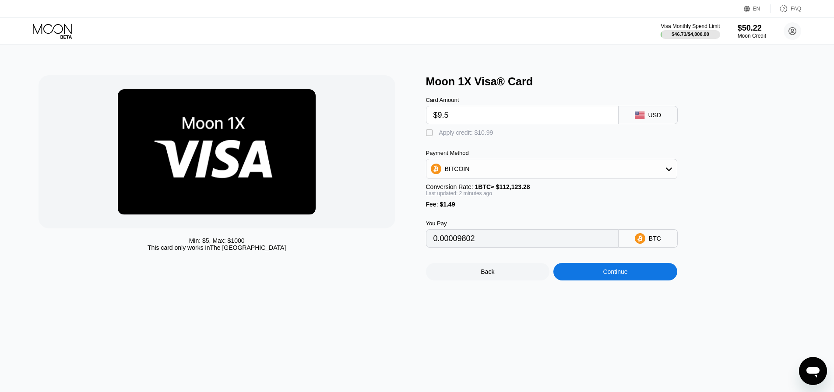
type input "0"
click at [600, 279] on div "Continue" at bounding box center [615, 272] width 124 height 18
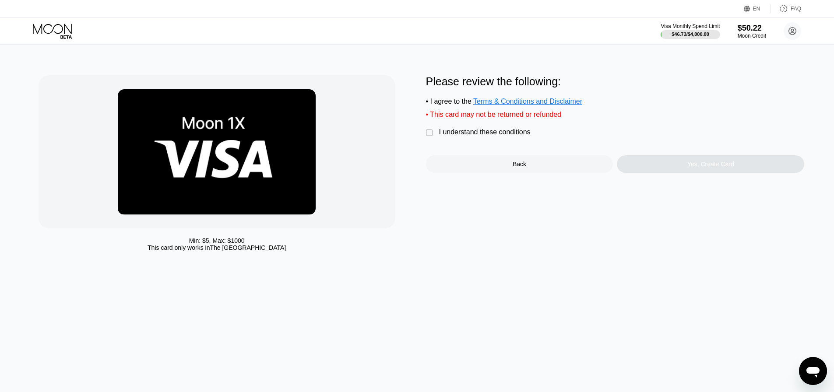
click at [452, 135] on div "I understand these conditions" at bounding box center [485, 132] width 92 height 8
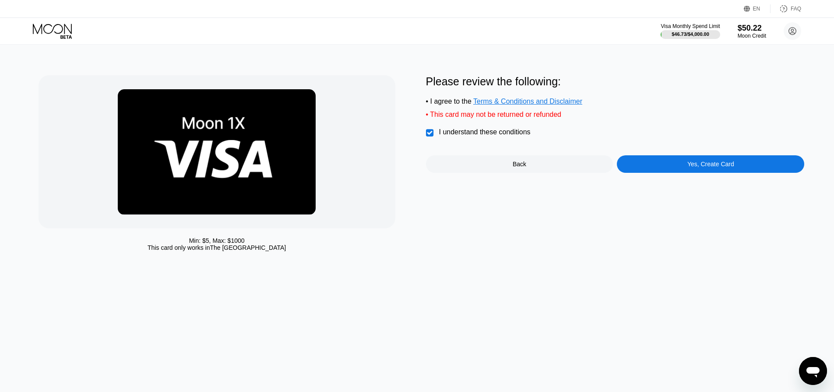
click at [650, 161] on div "Please review the following: • I agree to the Terms & Conditions and Disclaimer…" at bounding box center [615, 124] width 379 height 98
click at [649, 168] on div "Yes, Create Card" at bounding box center [710, 164] width 187 height 18
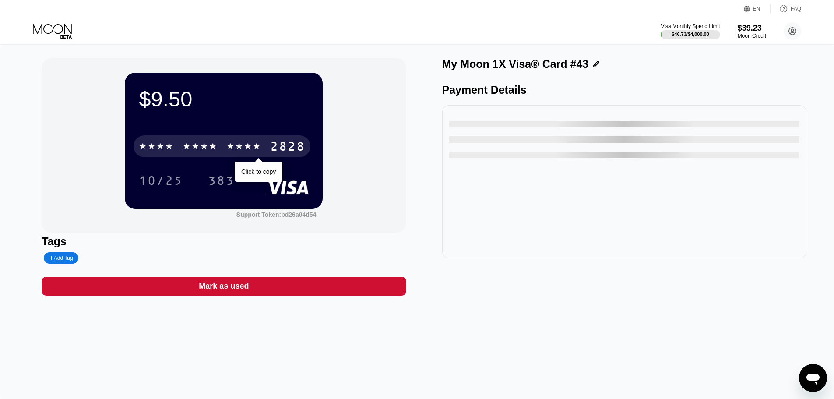
click at [226, 150] on div "* * * * * * * * * * * * 2828" at bounding box center [222, 146] width 177 height 22
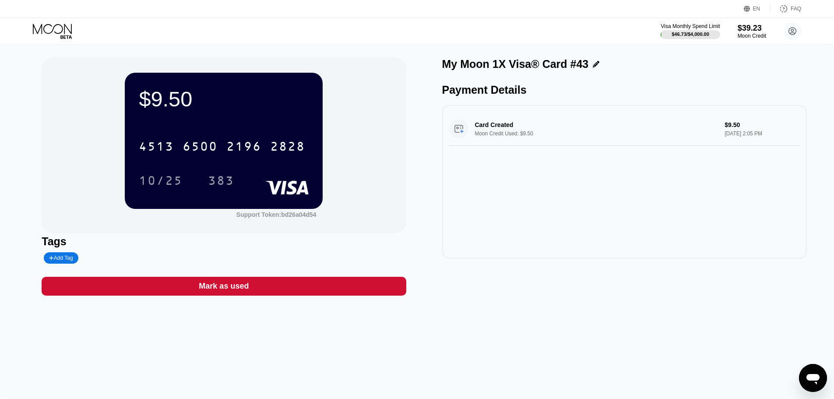
click at [64, 38] on icon at bounding box center [65, 37] width 11 height 4
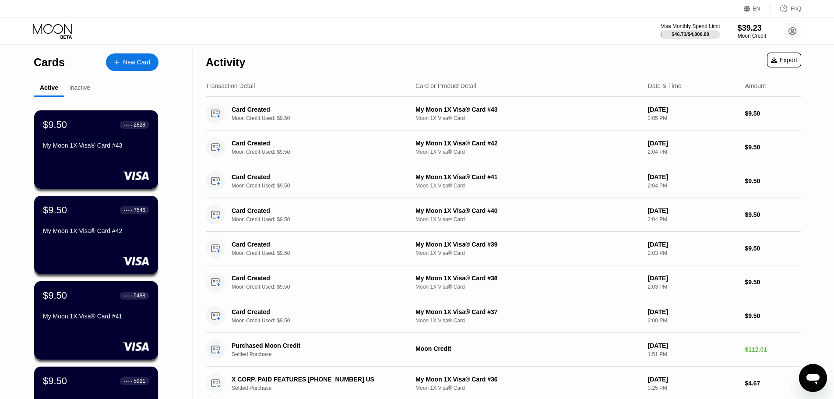
click at [130, 70] on div "New Card" at bounding box center [132, 62] width 53 height 18
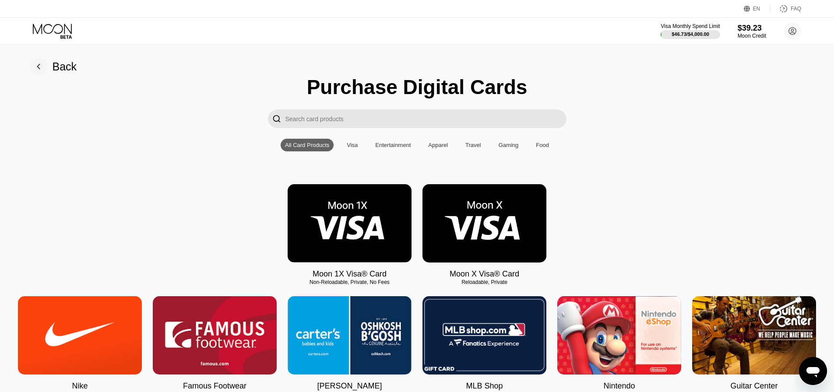
click at [349, 274] on div "Moon 1X Visa® Card Non-Reloadable, Private, No Fees" at bounding box center [350, 231] width 124 height 95
click at [359, 249] on img at bounding box center [350, 223] width 124 height 78
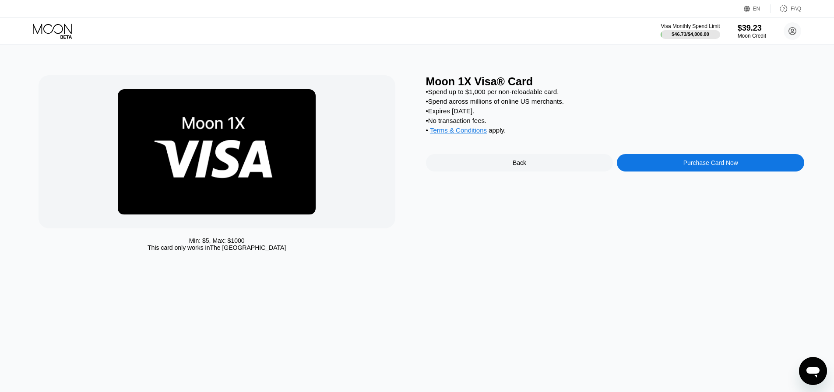
click at [634, 172] on div "Purchase Card Now" at bounding box center [710, 163] width 187 height 18
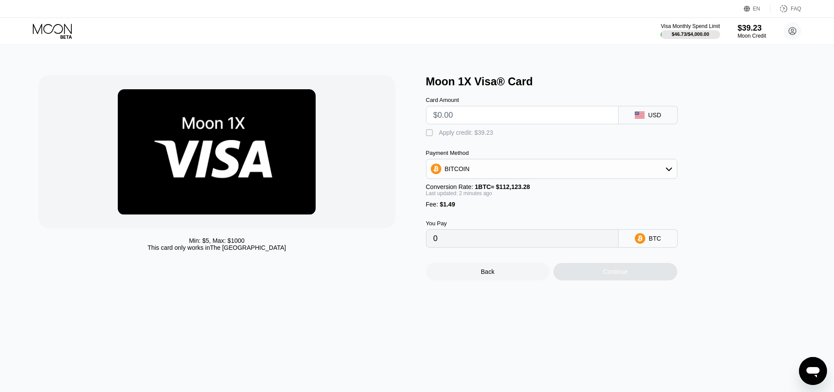
click at [637, 173] on div "BITCOIN" at bounding box center [551, 169] width 250 height 18
click at [390, 137] on div at bounding box center [217, 151] width 357 height 153
click at [472, 119] on input "text" at bounding box center [522, 115] width 178 height 18
type input "$9"
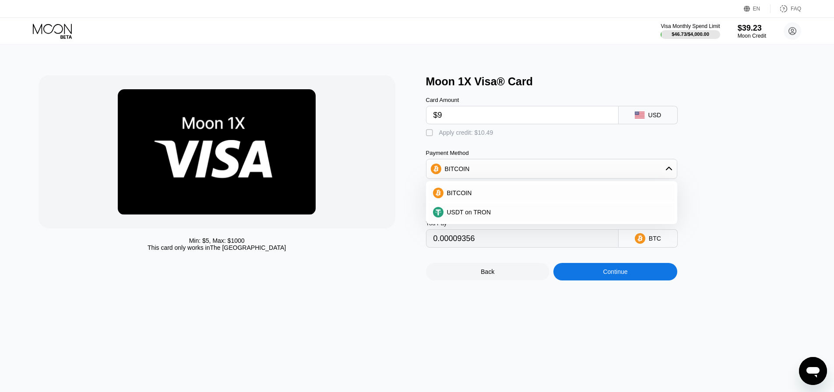
type input "0.00009356"
type input "$9.5"
type input "0.00009802"
type input "$9.5"
click at [465, 136] on div "Apply credit: $10.99" at bounding box center [466, 132] width 54 height 7
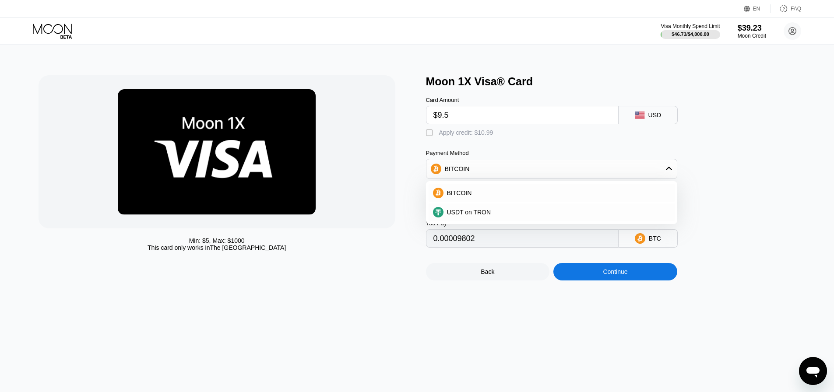
type input "0"
click at [372, 148] on div at bounding box center [217, 151] width 357 height 153
click at [624, 281] on div "Continue" at bounding box center [615, 272] width 124 height 18
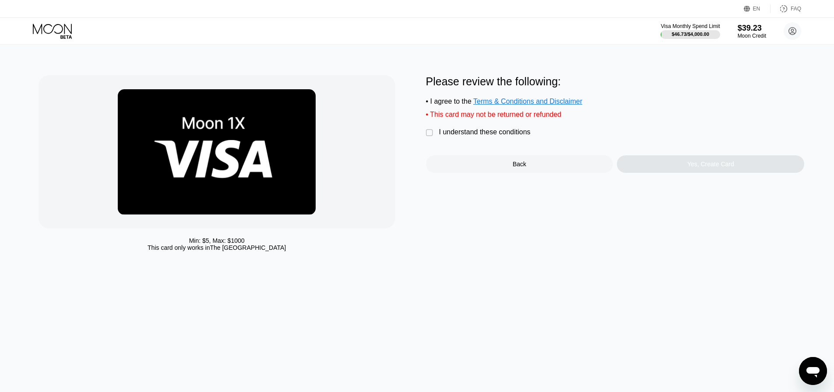
click at [493, 136] on div "I understand these conditions" at bounding box center [485, 132] width 92 height 8
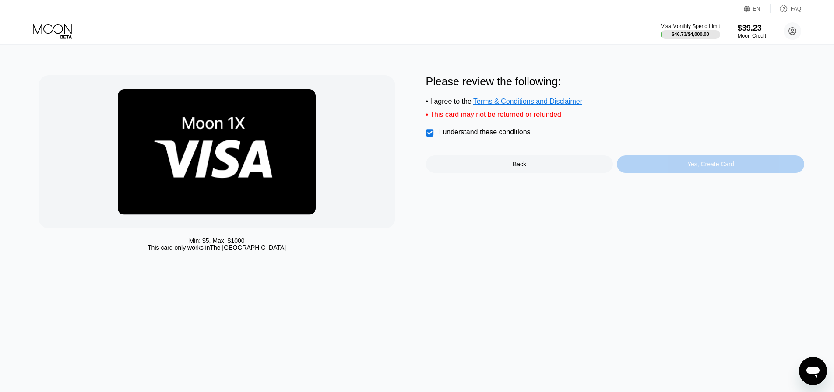
click at [686, 166] on div "Yes, Create Card" at bounding box center [710, 164] width 187 height 18
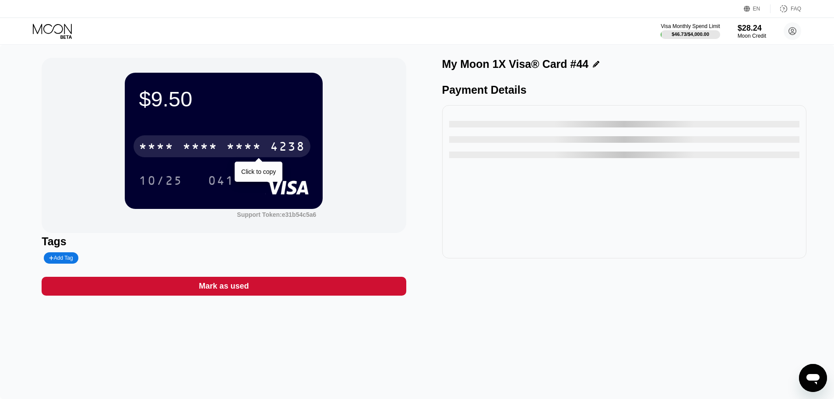
click at [239, 149] on div "* * * *" at bounding box center [243, 148] width 35 height 14
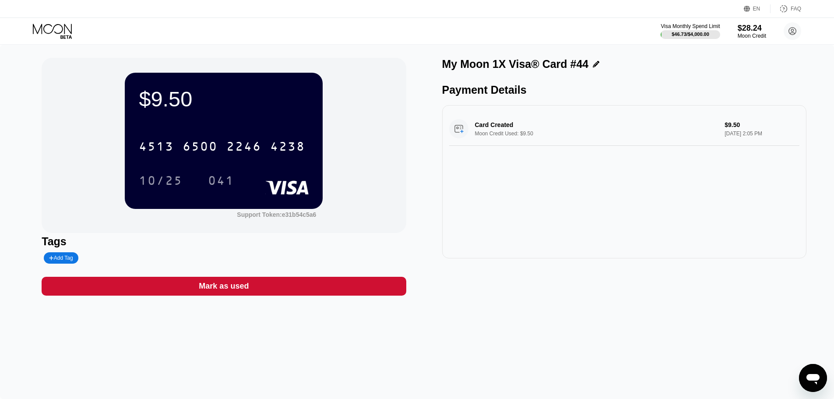
click at [63, 26] on icon at bounding box center [53, 31] width 41 height 15
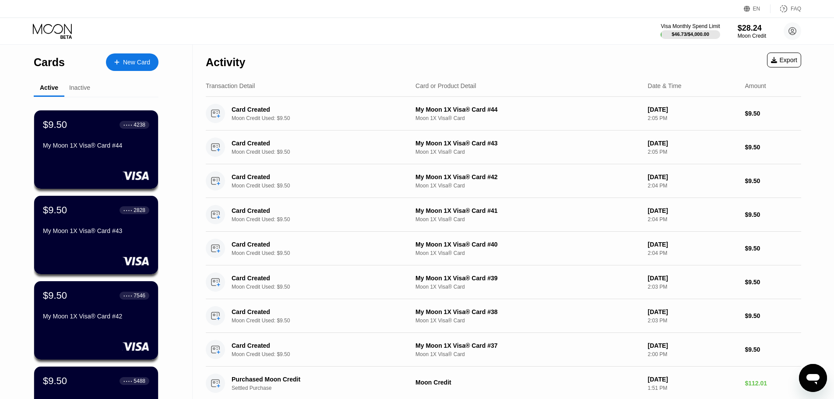
click at [143, 60] on div "New Card" at bounding box center [136, 62] width 27 height 7
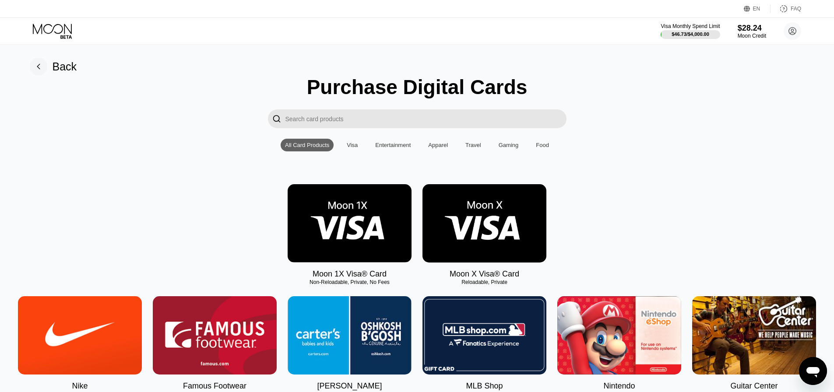
click at [392, 232] on img at bounding box center [350, 223] width 124 height 78
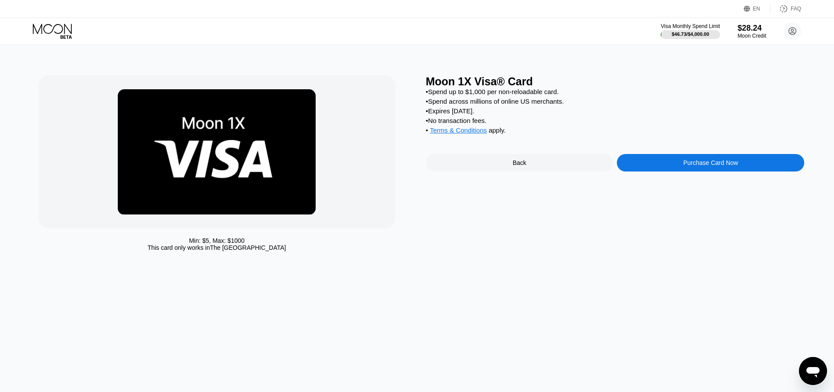
click at [629, 172] on div "Purchase Card Now" at bounding box center [710, 163] width 187 height 18
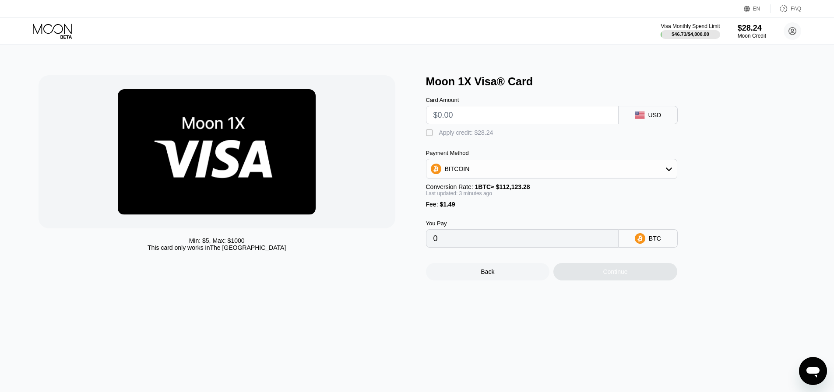
click at [549, 137] on div " Apply credit: $28.24" at bounding box center [566, 130] width 280 height 13
click at [539, 123] on input "text" at bounding box center [522, 115] width 178 height 18
type input "$9"
type input "0.00009356"
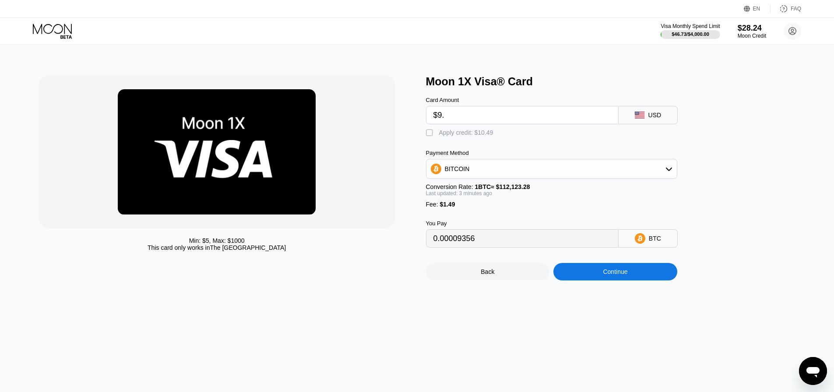
type input "$9.5"
type input "0.00009802"
type input "$9.5"
click at [485, 132] on div "Apply credit: $10.99" at bounding box center [466, 132] width 54 height 7
type input "0"
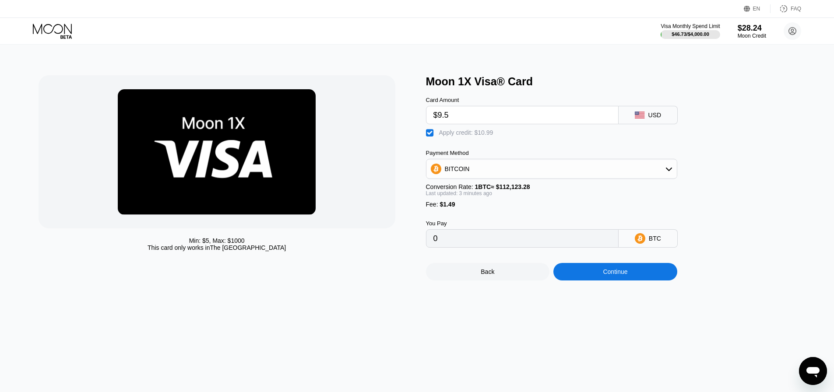
click at [606, 274] on div "Continue" at bounding box center [615, 272] width 124 height 18
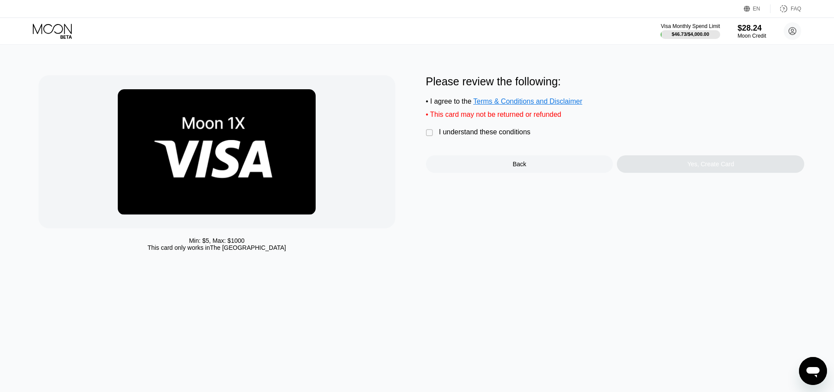
click at [496, 136] on div "I understand these conditions" at bounding box center [485, 132] width 92 height 8
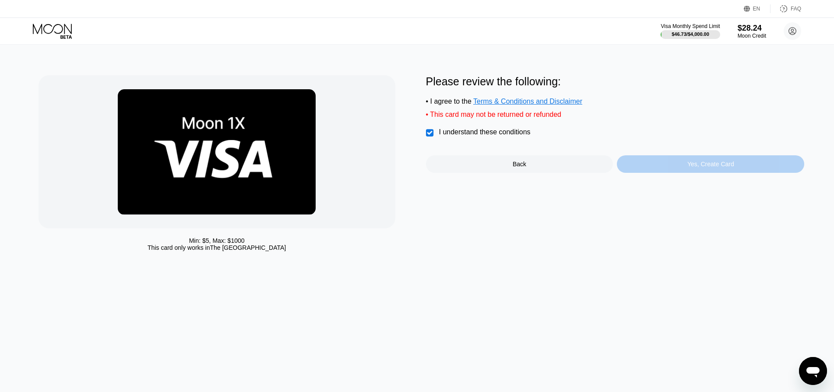
click at [667, 167] on div "Yes, Create Card" at bounding box center [710, 164] width 187 height 18
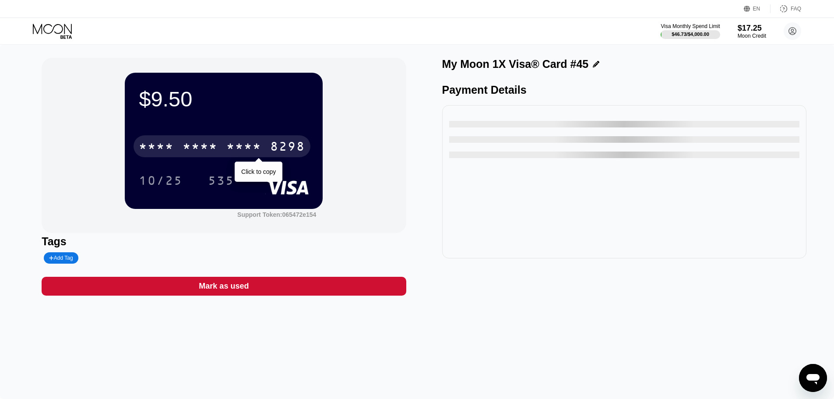
click at [271, 149] on div "8298" at bounding box center [287, 148] width 35 height 14
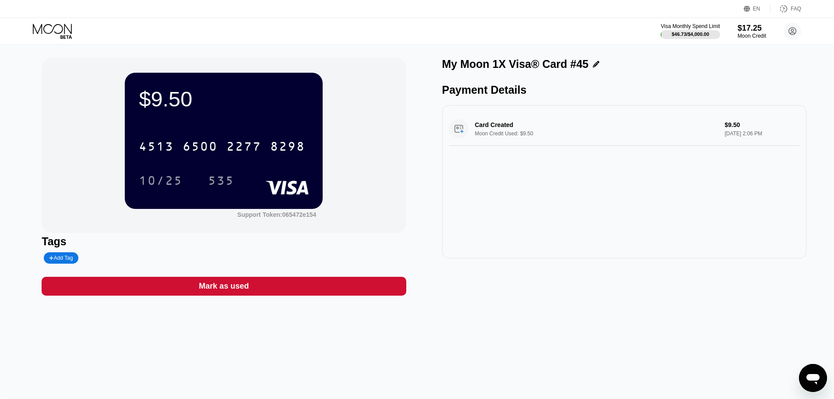
click at [47, 30] on icon at bounding box center [53, 31] width 41 height 15
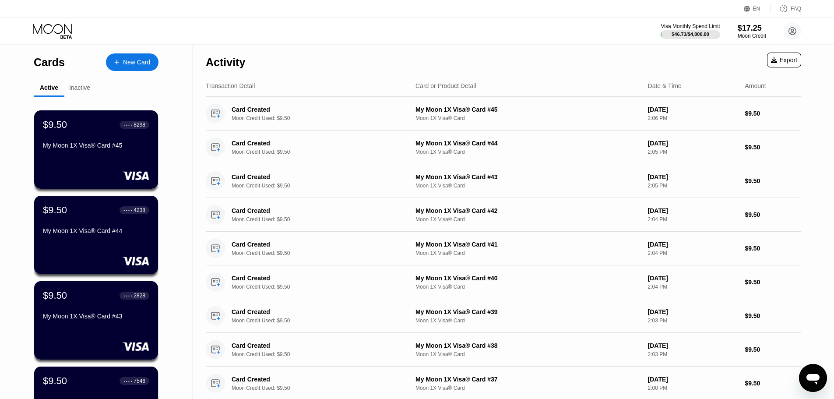
click at [133, 64] on div "New Card" at bounding box center [136, 62] width 27 height 7
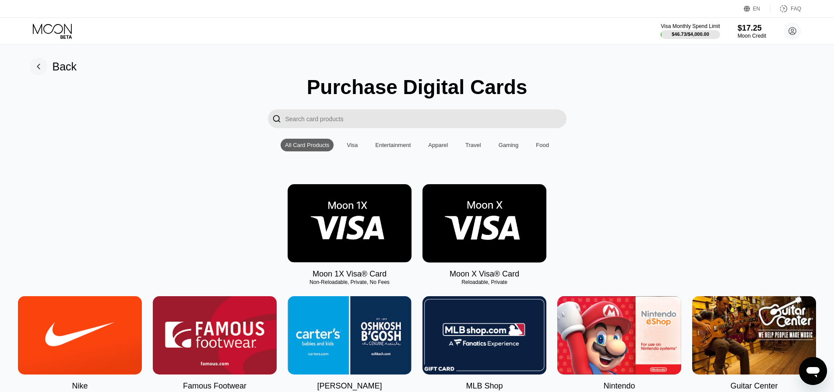
click at [319, 222] on img at bounding box center [350, 223] width 124 height 78
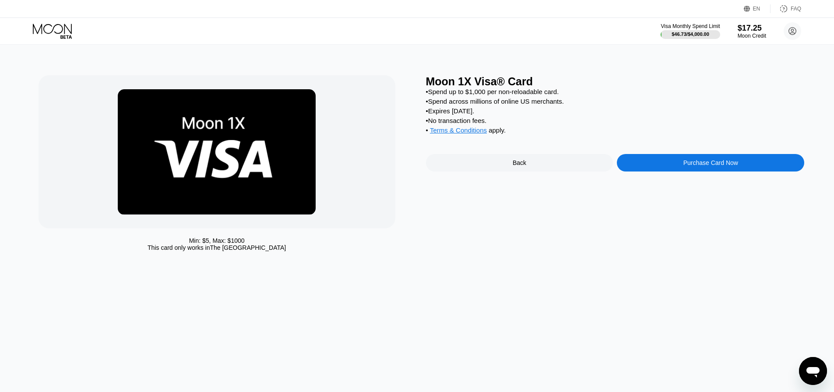
click at [640, 172] on div "Purchase Card Now" at bounding box center [710, 163] width 187 height 18
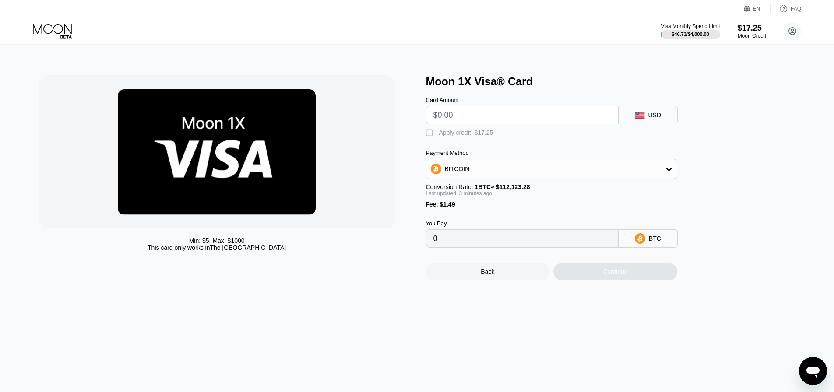
drag, startPoint x: 524, startPoint y: 135, endPoint x: 517, endPoint y: 124, distance: 13.0
click at [524, 135] on div " Apply credit: $17.25" at bounding box center [566, 130] width 280 height 13
click at [516, 123] on input "text" at bounding box center [522, 115] width 178 height 18
type input "$9"
type input "0.00009353"
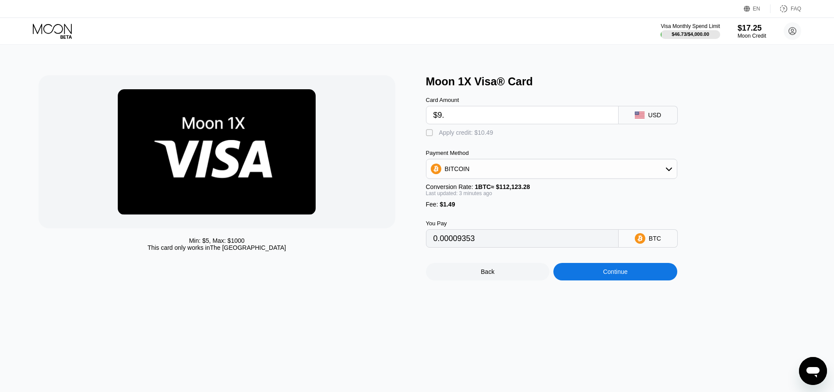
type input "$9.5"
type input "0.00009799"
type input "$9.5"
click at [475, 134] on div "Apply credit: $10.99" at bounding box center [466, 132] width 54 height 7
type input "0"
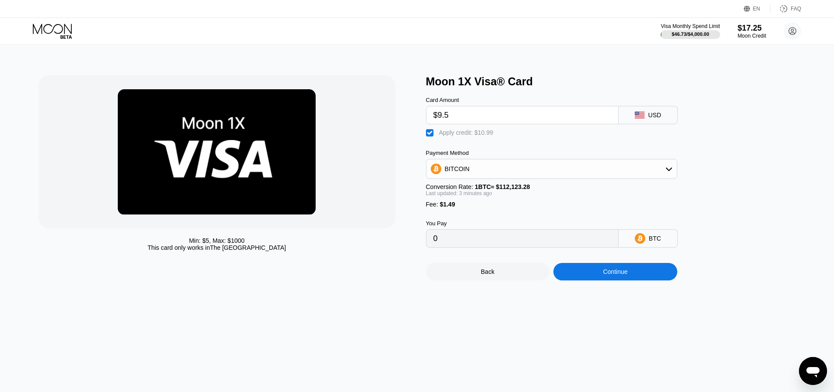
click at [616, 291] on div "Min: $ 5 , Max: $ 1000 This card only works in The United States Moon 1X Visa® …" at bounding box center [417, 219] width 841 height 348
click at [615, 281] on div "Continue" at bounding box center [615, 272] width 124 height 18
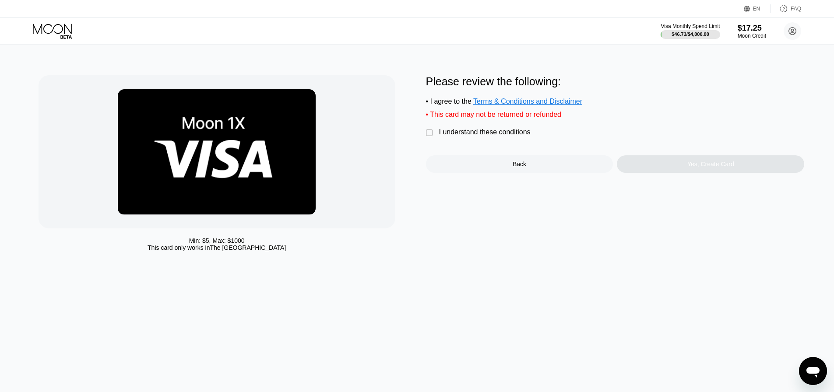
click at [503, 136] on div "I understand these conditions" at bounding box center [485, 132] width 92 height 8
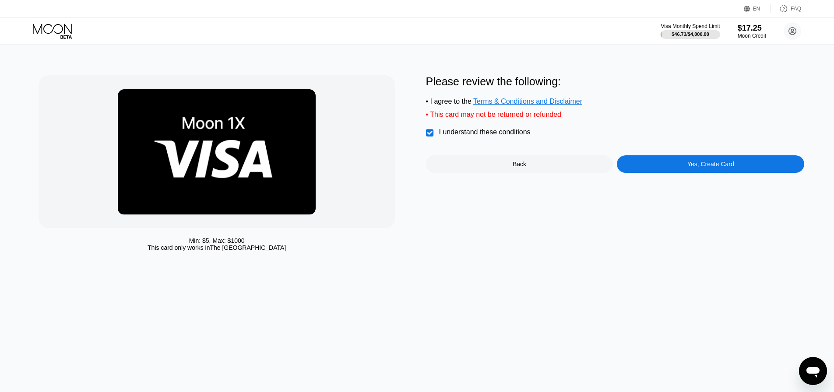
click at [655, 179] on div "Please review the following: • I agree to the Terms & Conditions and Disclaimer…" at bounding box center [615, 165] width 379 height 180
click at [654, 169] on div "Yes, Create Card" at bounding box center [710, 164] width 187 height 18
